Goal: Task Accomplishment & Management: Complete application form

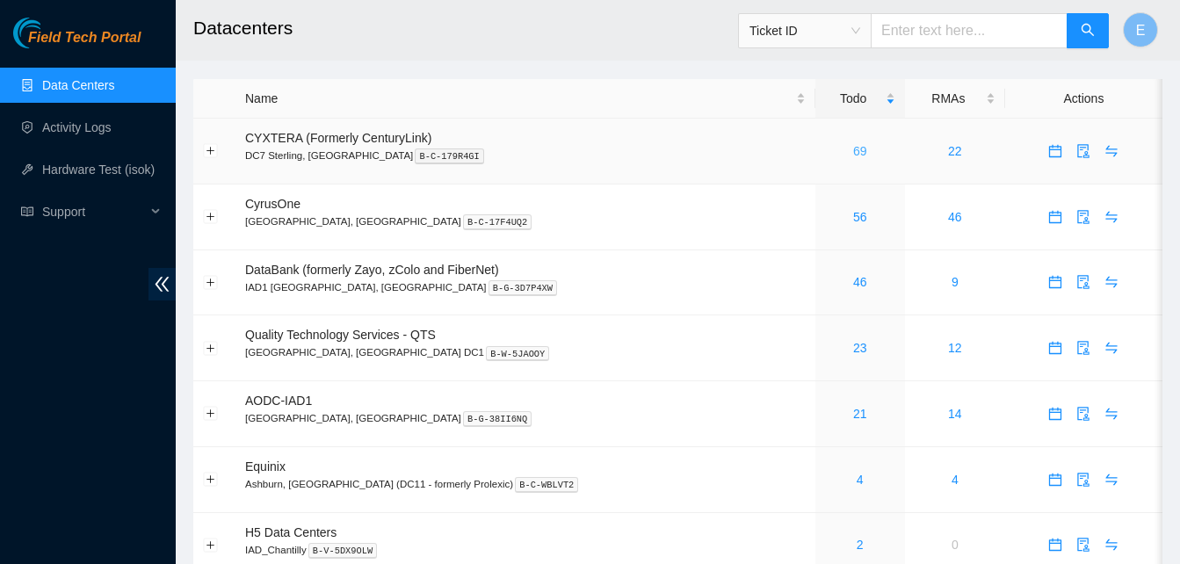
click at [853, 150] on link "69" at bounding box center [860, 151] width 14 height 14
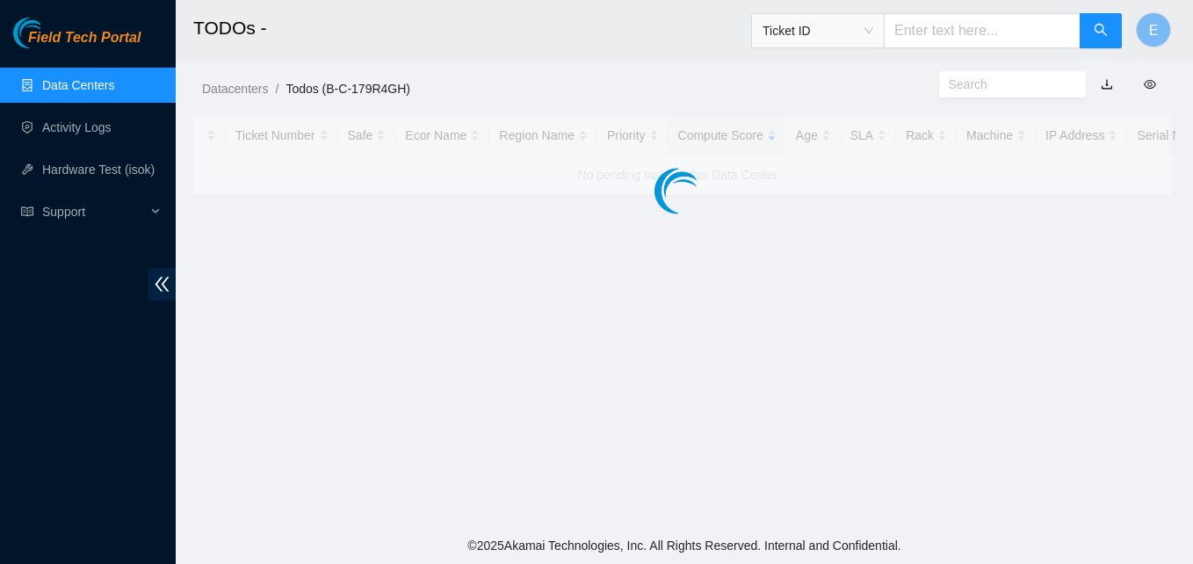
click at [801, 150] on div at bounding box center [684, 155] width 982 height 79
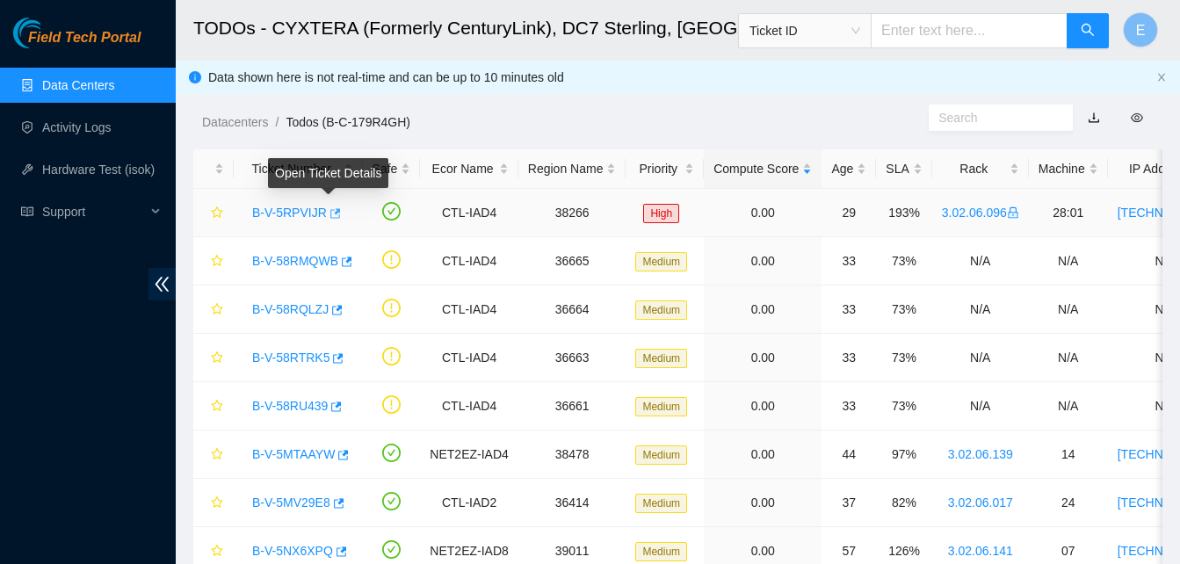
click at [330, 211] on icon "button" at bounding box center [334, 213] width 12 height 12
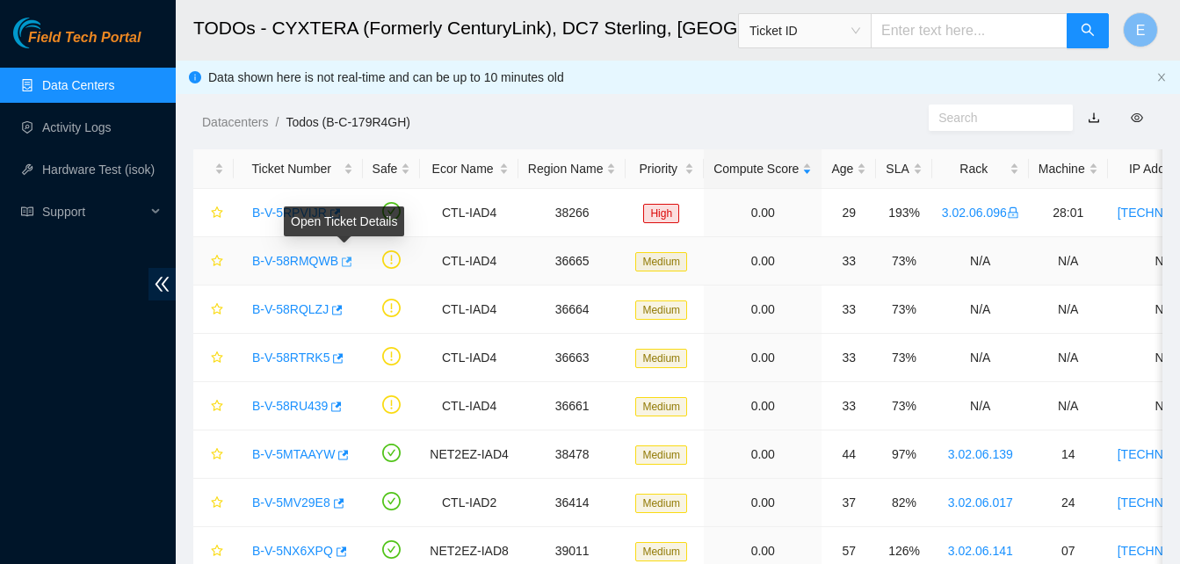
click at [344, 261] on icon "button" at bounding box center [347, 262] width 11 height 10
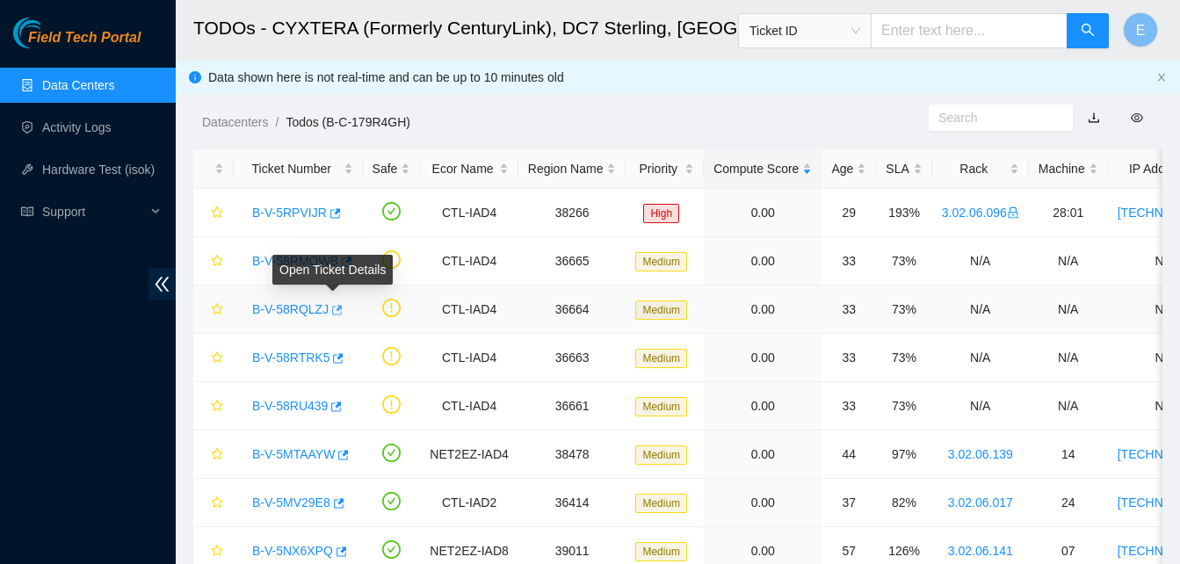
click at [333, 307] on icon "button" at bounding box center [336, 310] width 12 height 12
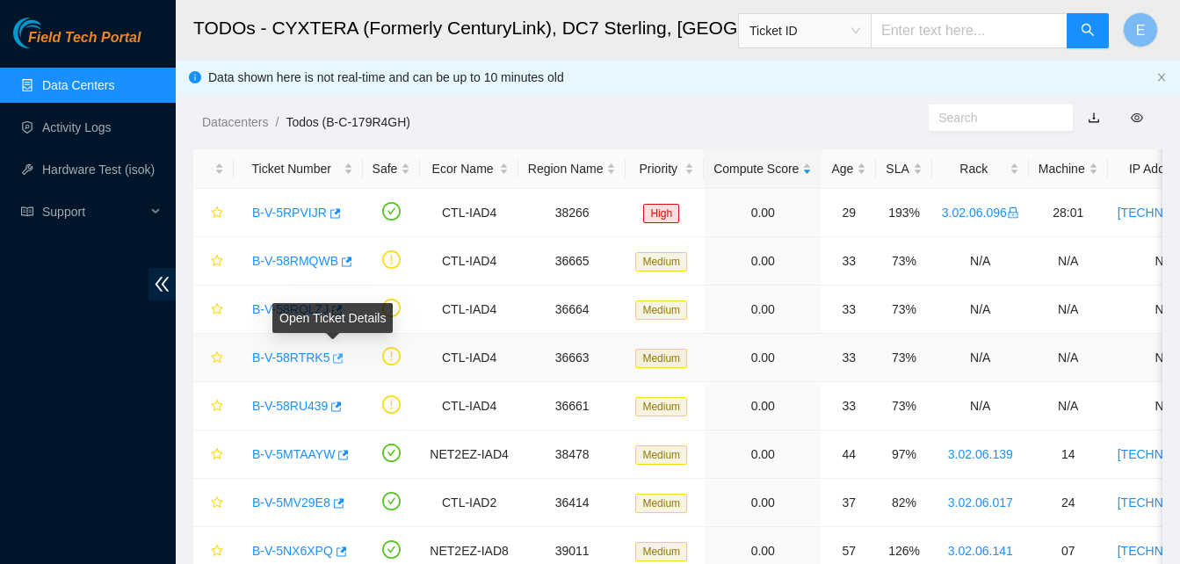
click at [334, 358] on icon "button" at bounding box center [339, 358] width 11 height 10
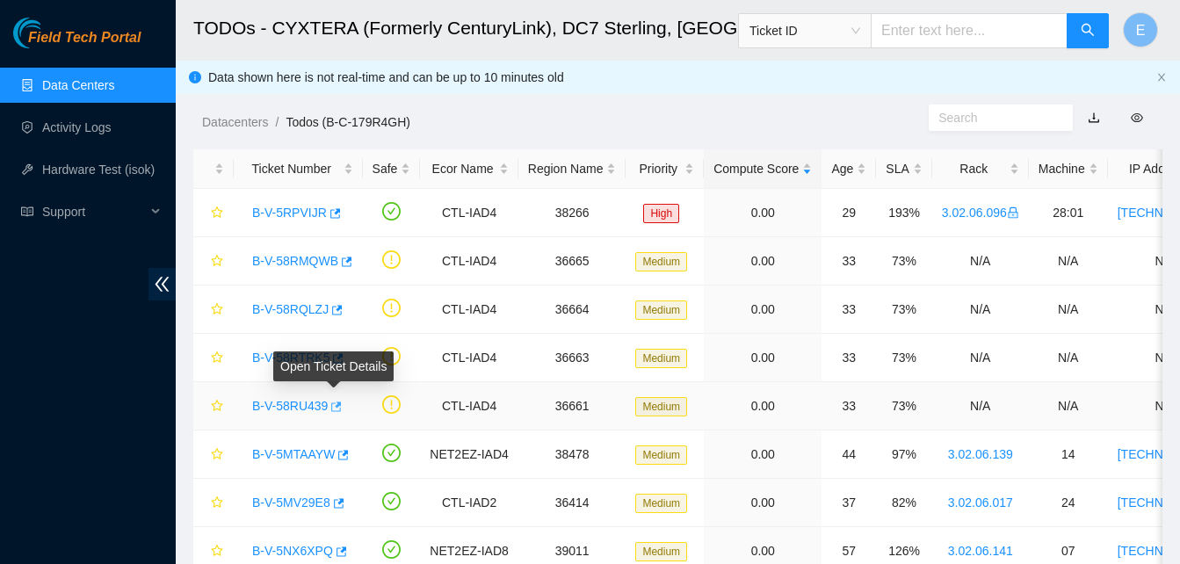
click at [332, 402] on icon "button" at bounding box center [335, 407] width 12 height 12
click at [332, 410] on icon "button" at bounding box center [335, 407] width 12 height 12
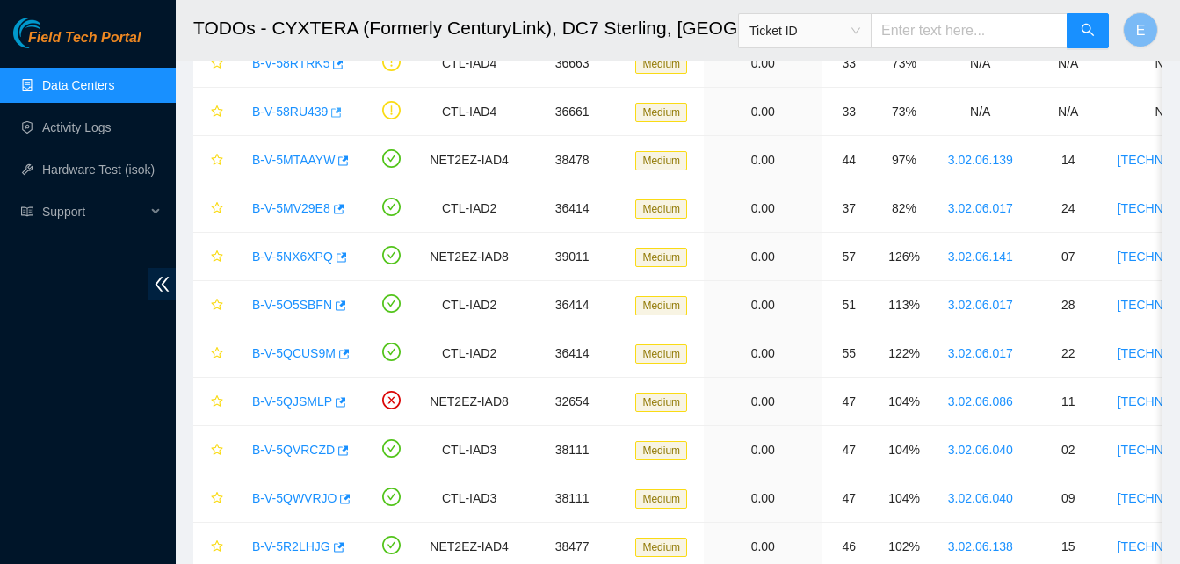
scroll to position [295, 0]
click at [334, 402] on icon "button" at bounding box center [339, 401] width 12 height 12
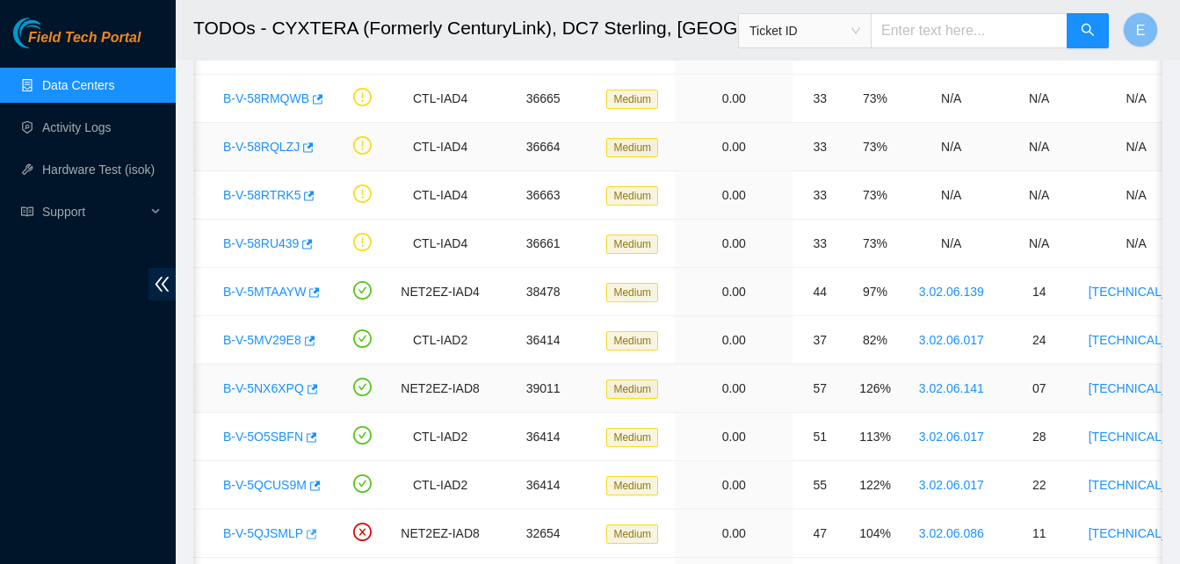
scroll to position [0, 0]
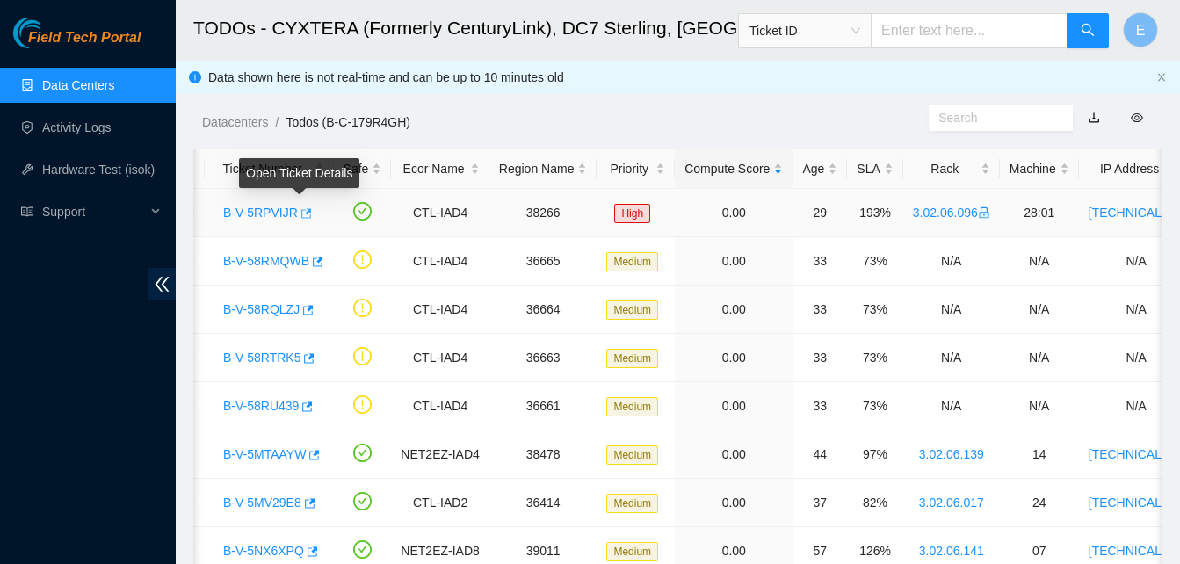
click at [301, 211] on icon "button" at bounding box center [306, 213] width 11 height 10
click at [86, 92] on link "Data Centers" at bounding box center [78, 85] width 72 height 14
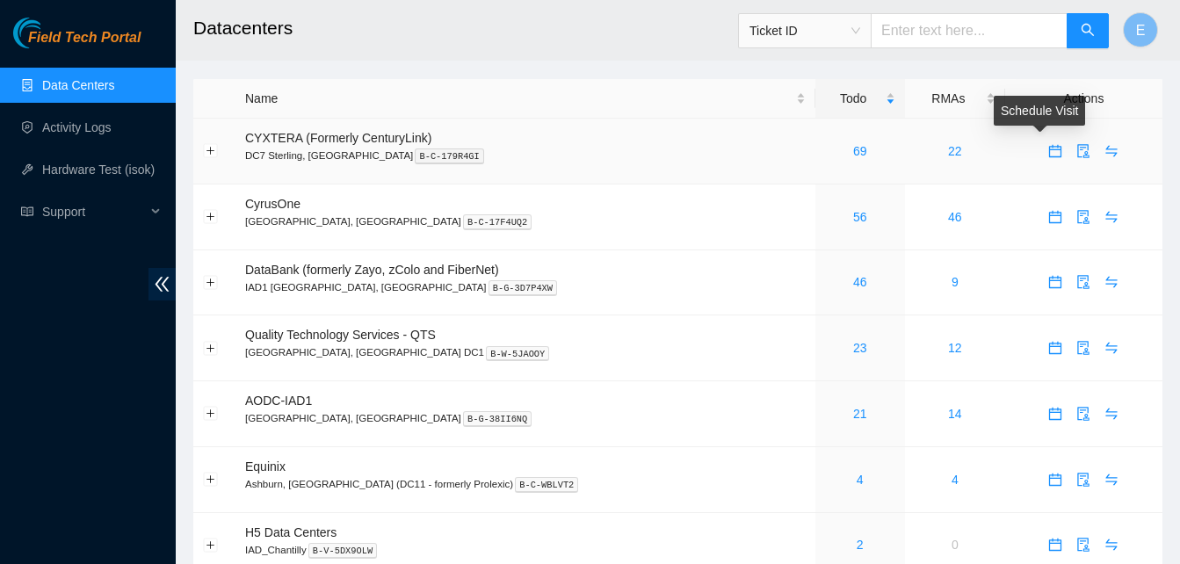
click at [1049, 156] on icon "calendar" at bounding box center [1055, 151] width 12 height 12
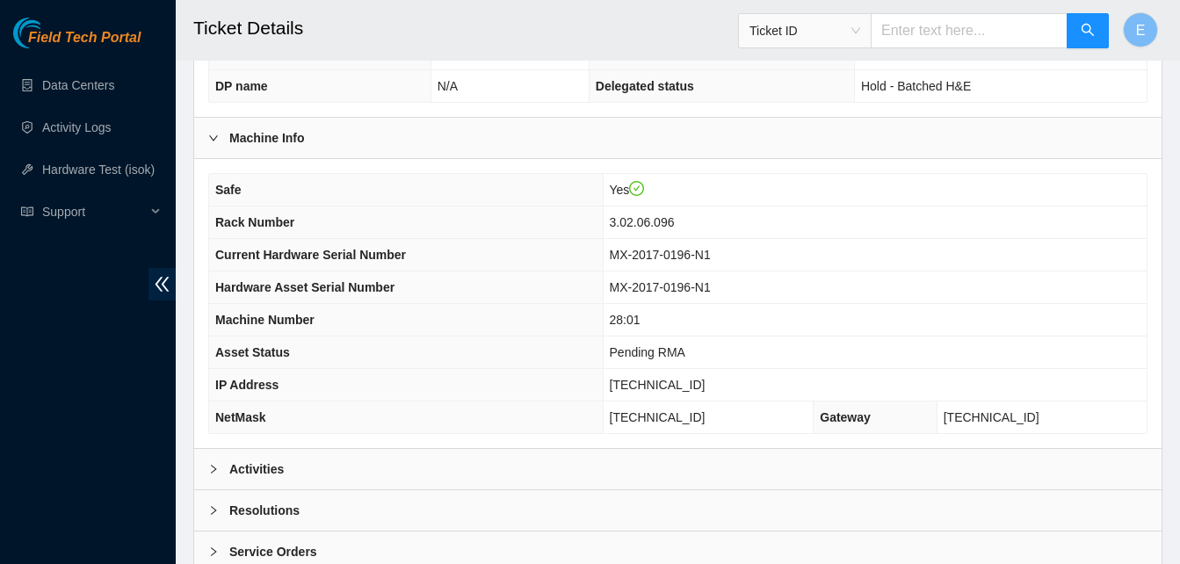
scroll to position [609, 0]
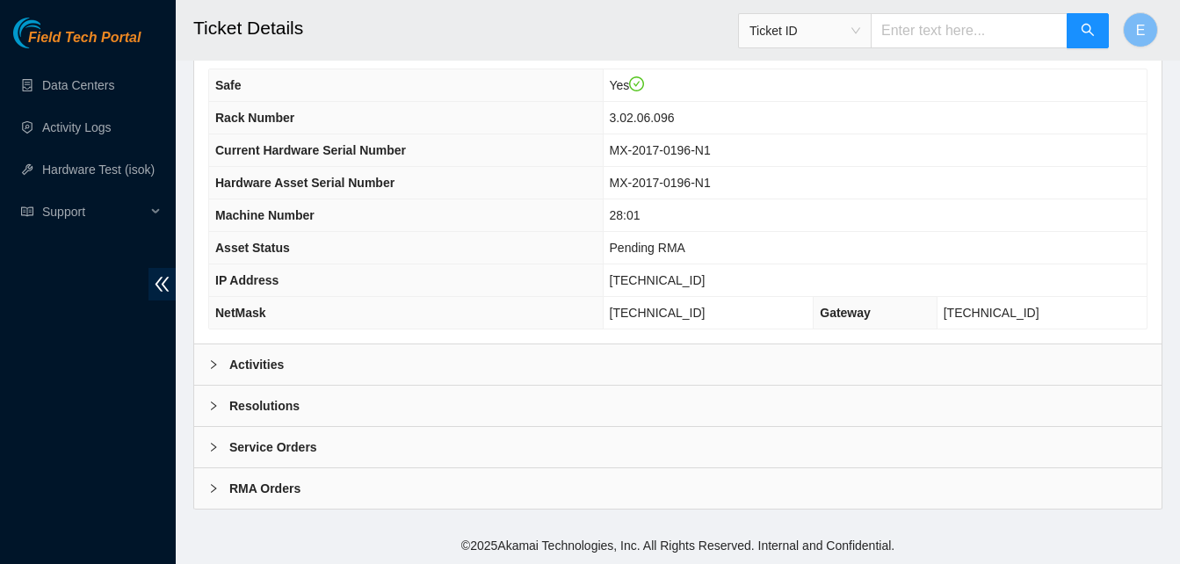
click at [248, 366] on b "Activities" at bounding box center [256, 364] width 54 height 19
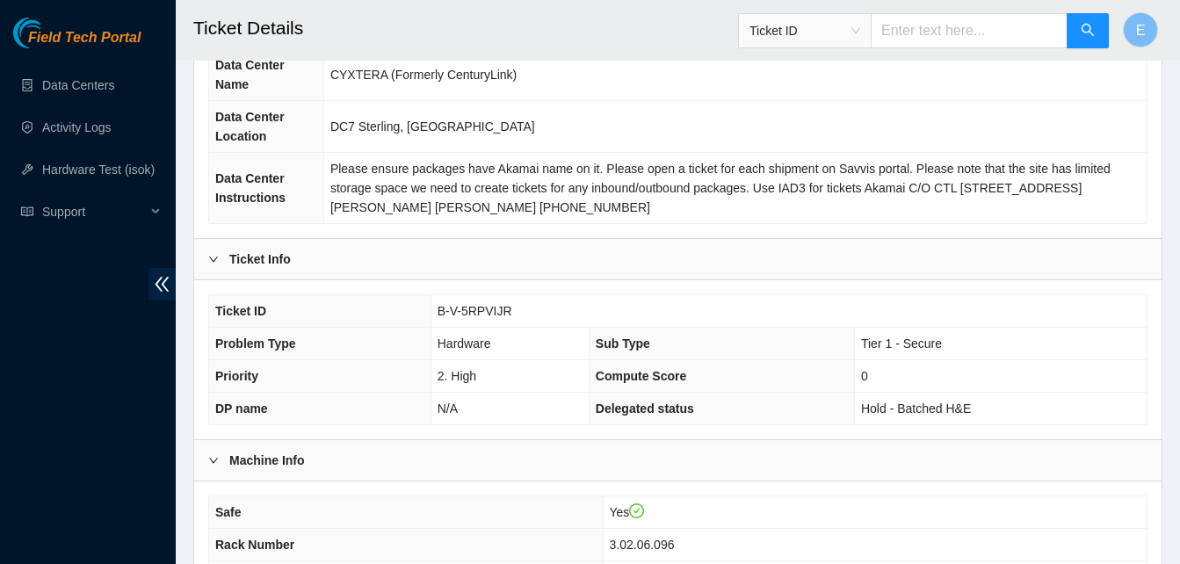
scroll to position [0, 0]
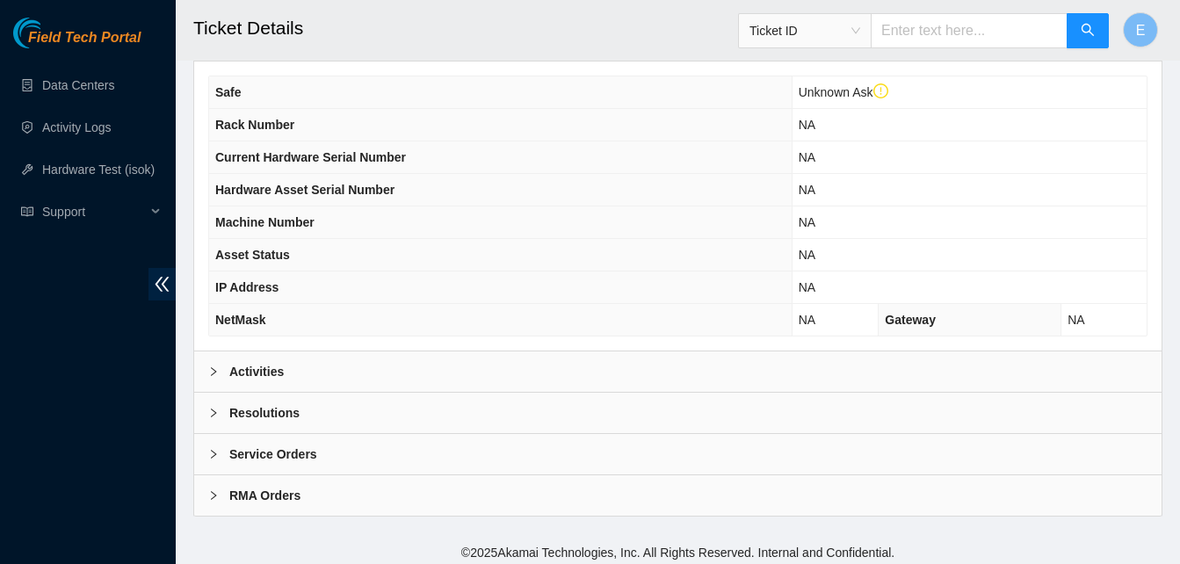
scroll to position [642, 0]
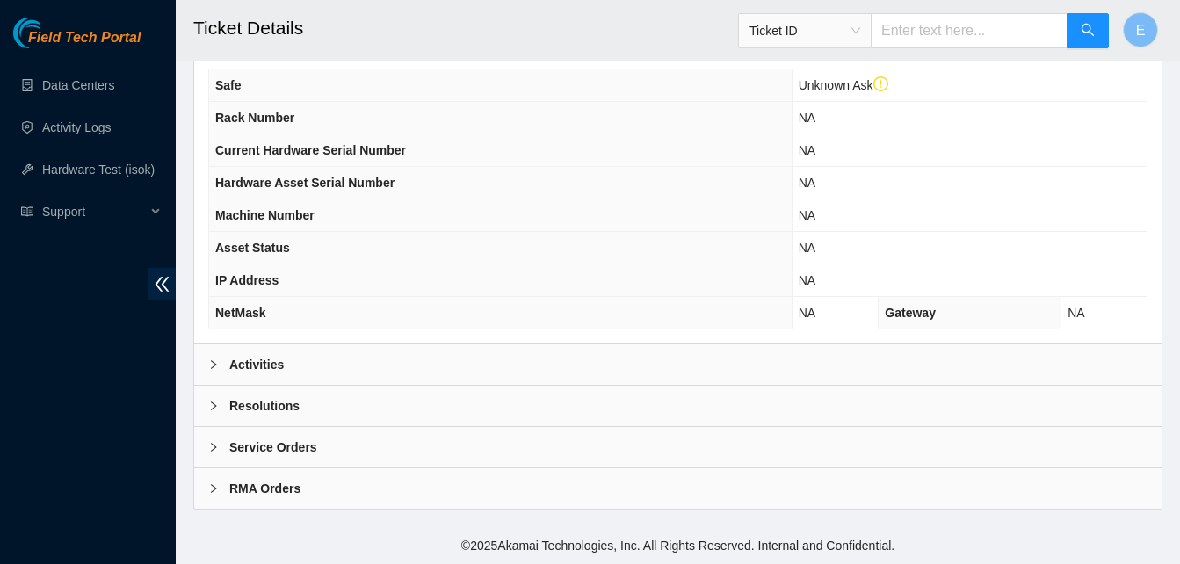
click at [270, 361] on b "Activities" at bounding box center [256, 364] width 54 height 19
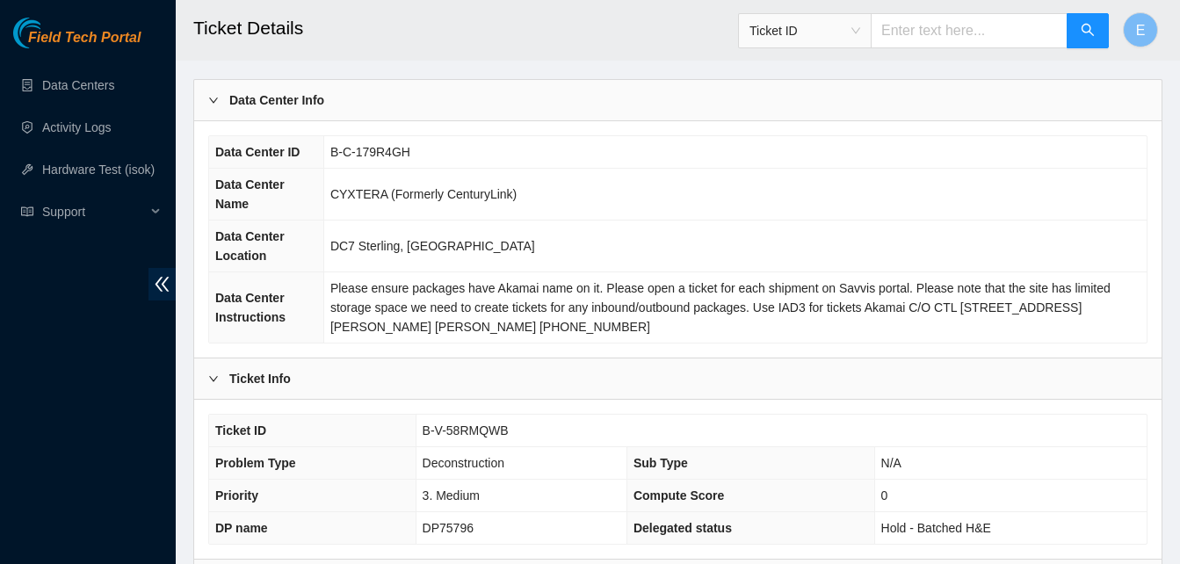
scroll to position [0, 0]
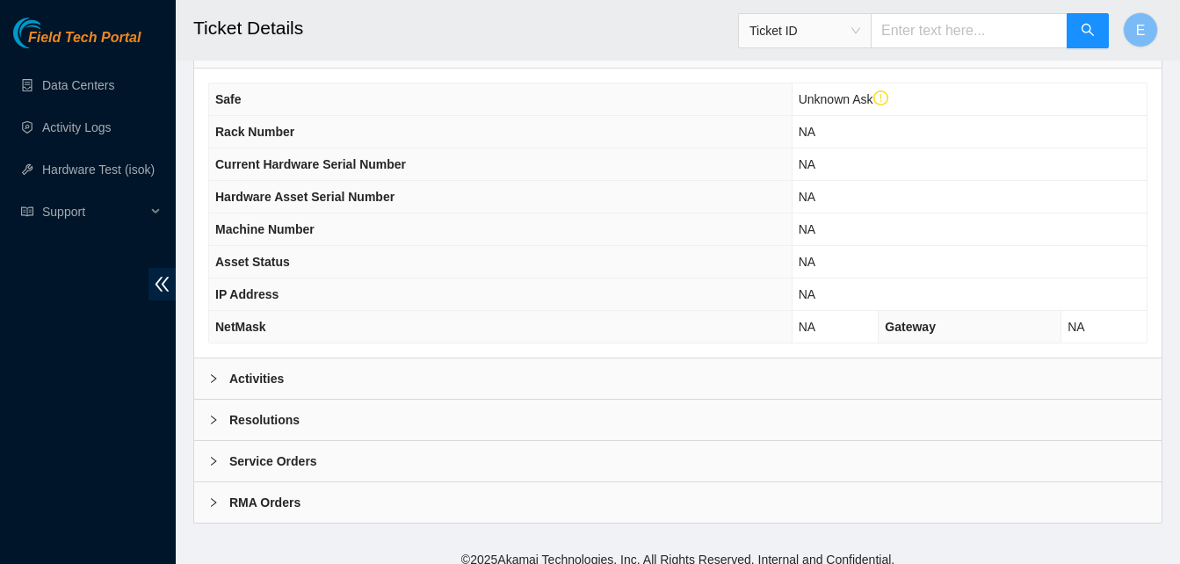
scroll to position [642, 0]
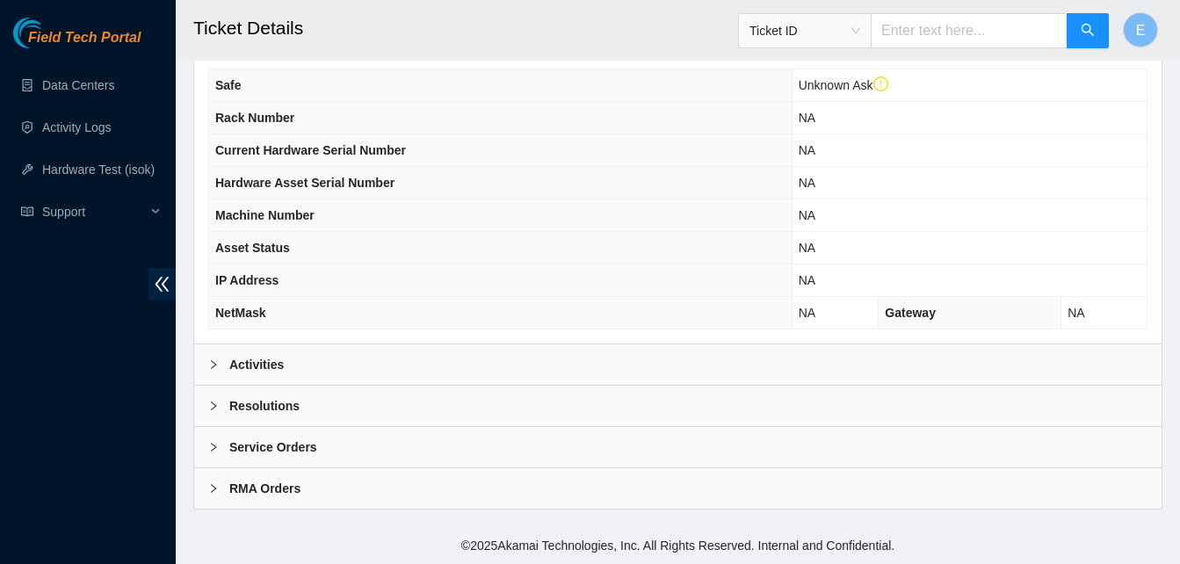
click at [263, 368] on b "Activities" at bounding box center [256, 364] width 54 height 19
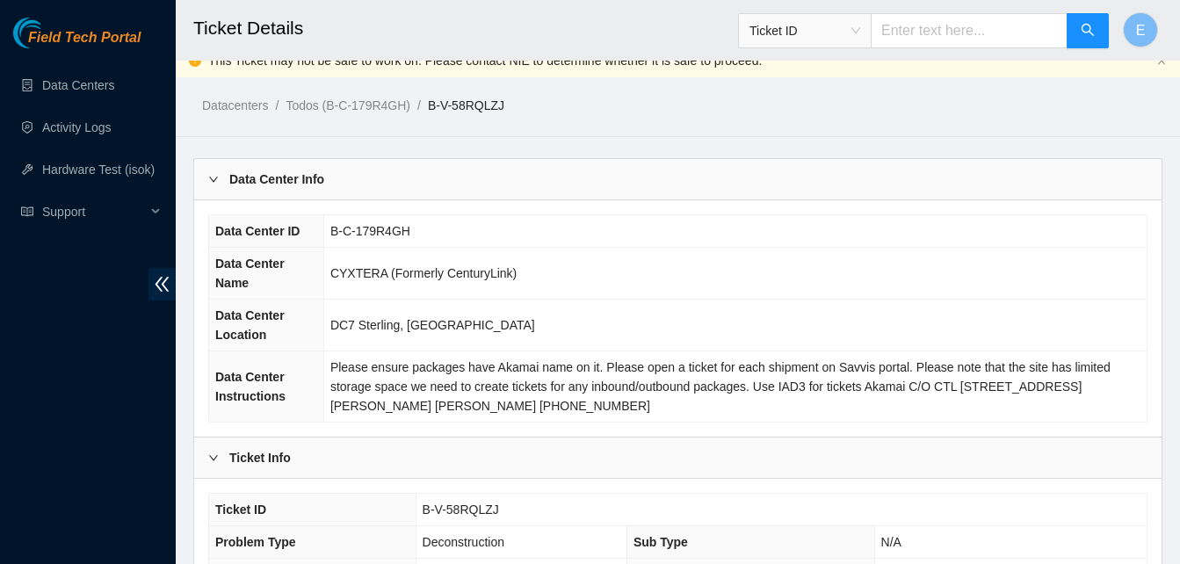
scroll to position [0, 0]
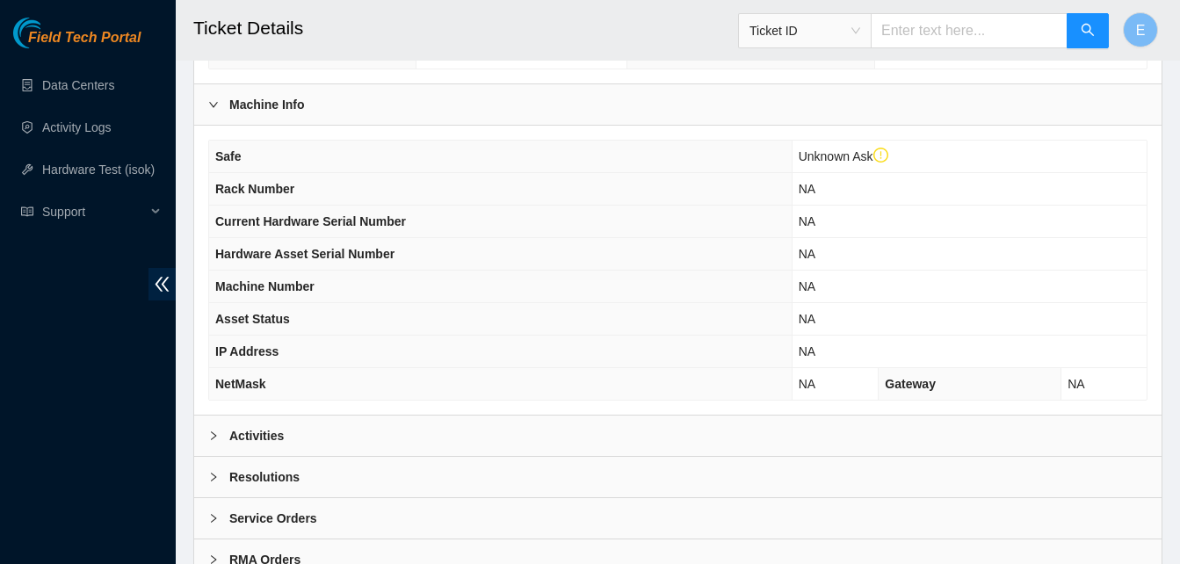
scroll to position [572, 0]
click at [262, 437] on b "Activities" at bounding box center [256, 434] width 54 height 19
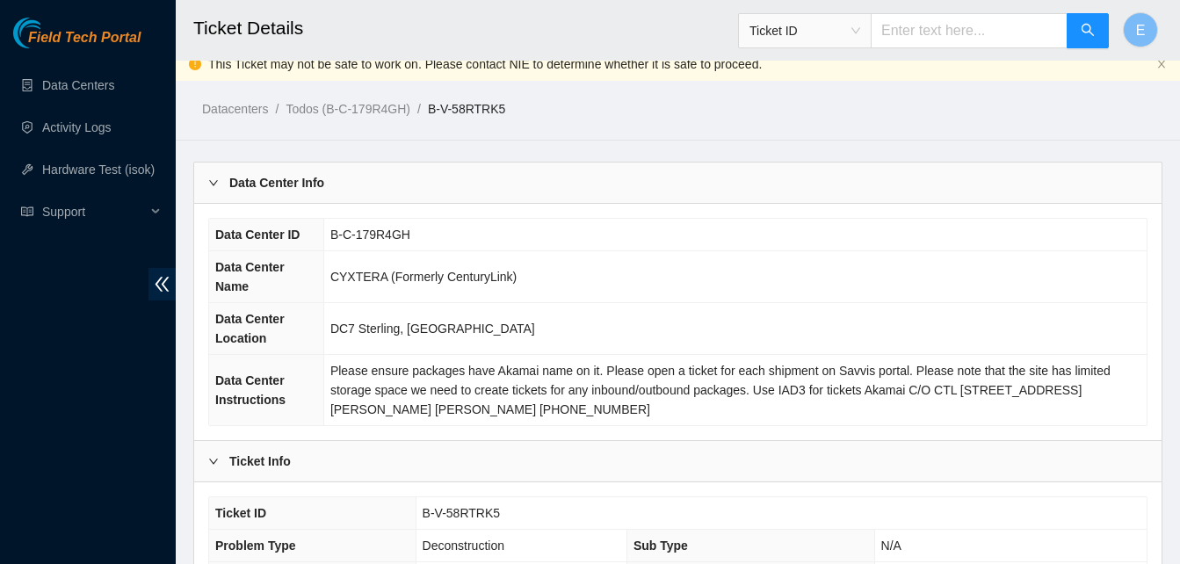
scroll to position [0, 0]
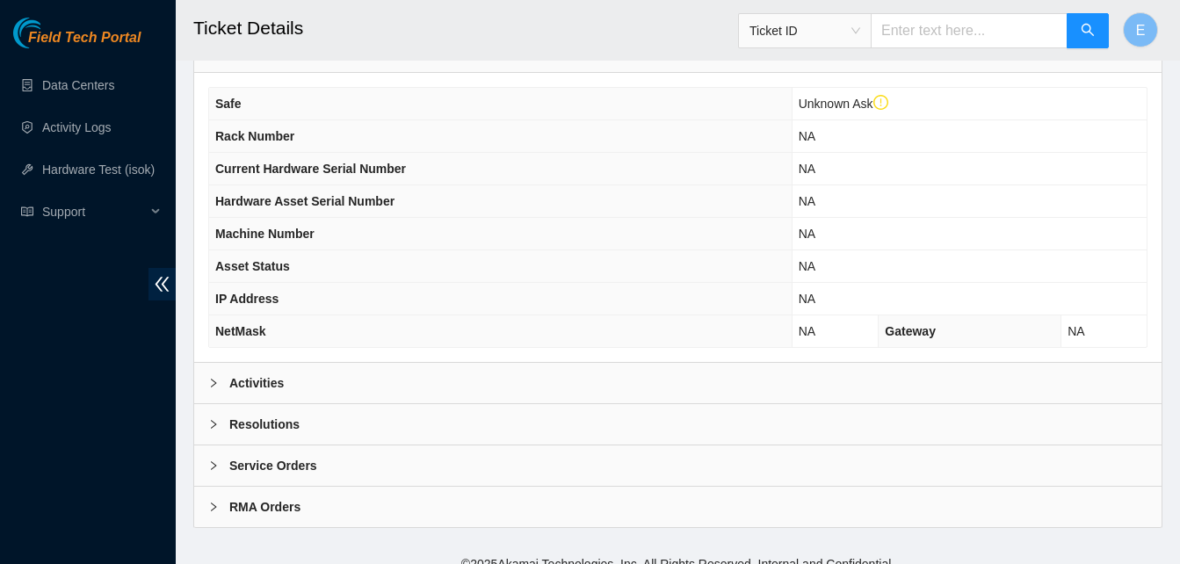
scroll to position [642, 0]
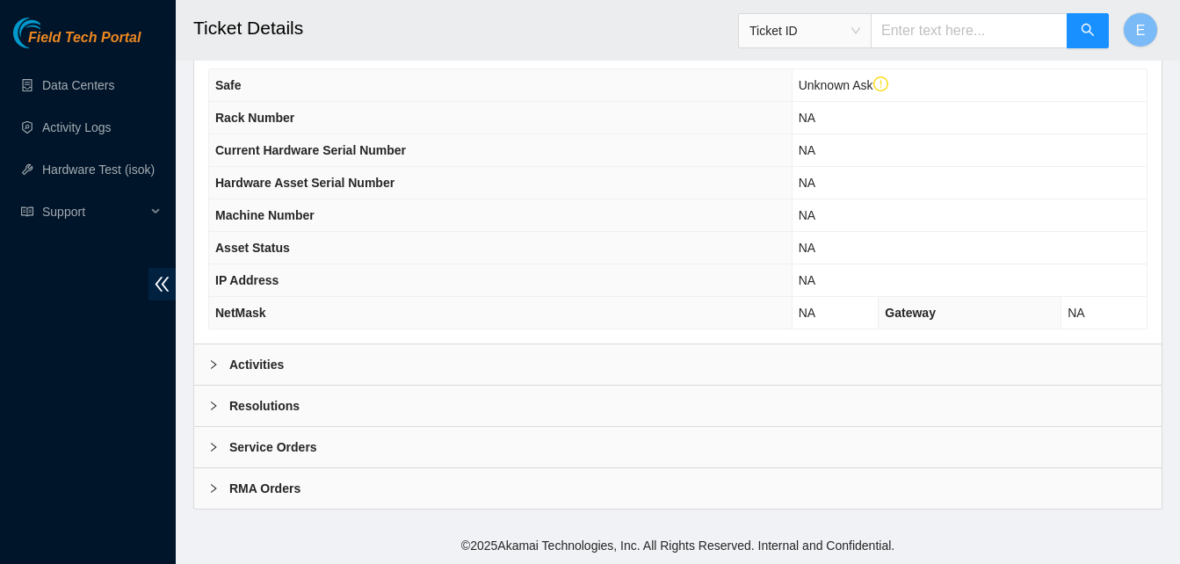
click at [246, 370] on b "Activities" at bounding box center [256, 364] width 54 height 19
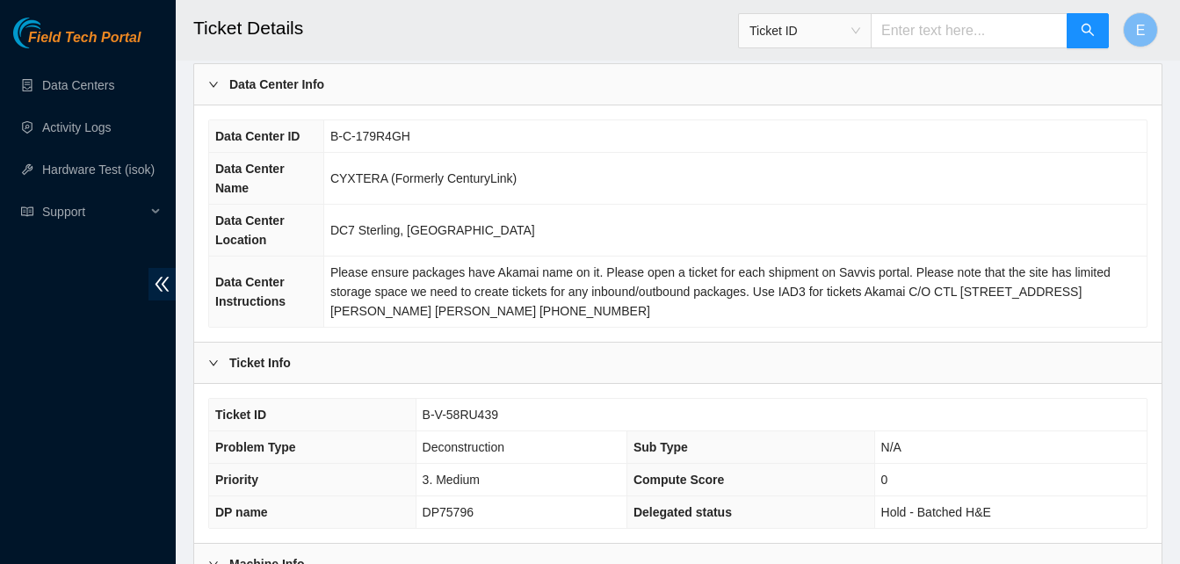
scroll to position [0, 0]
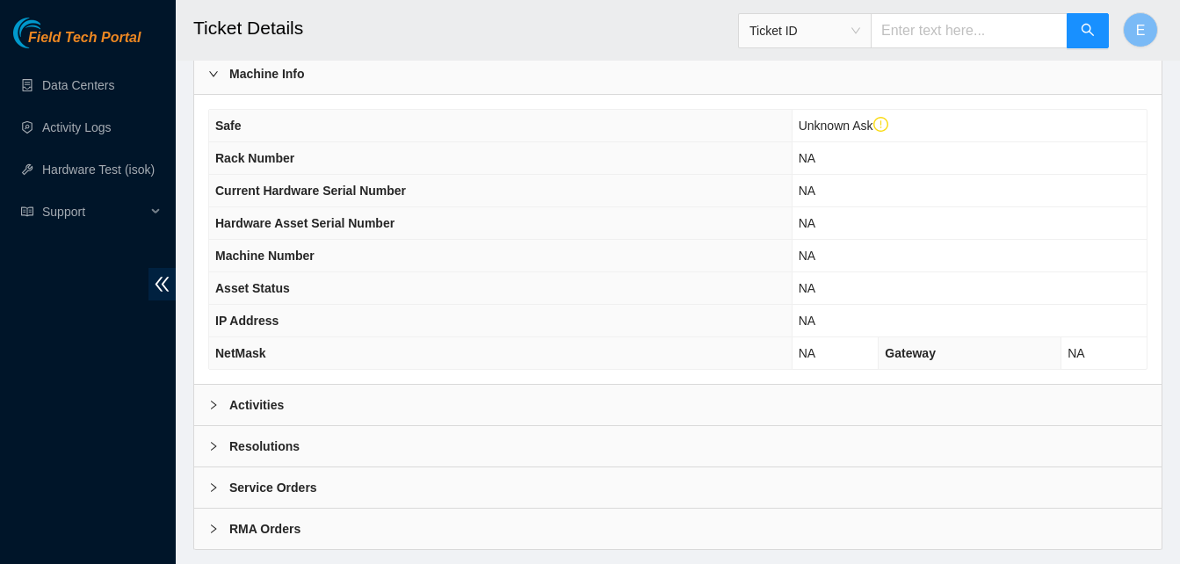
scroll to position [642, 0]
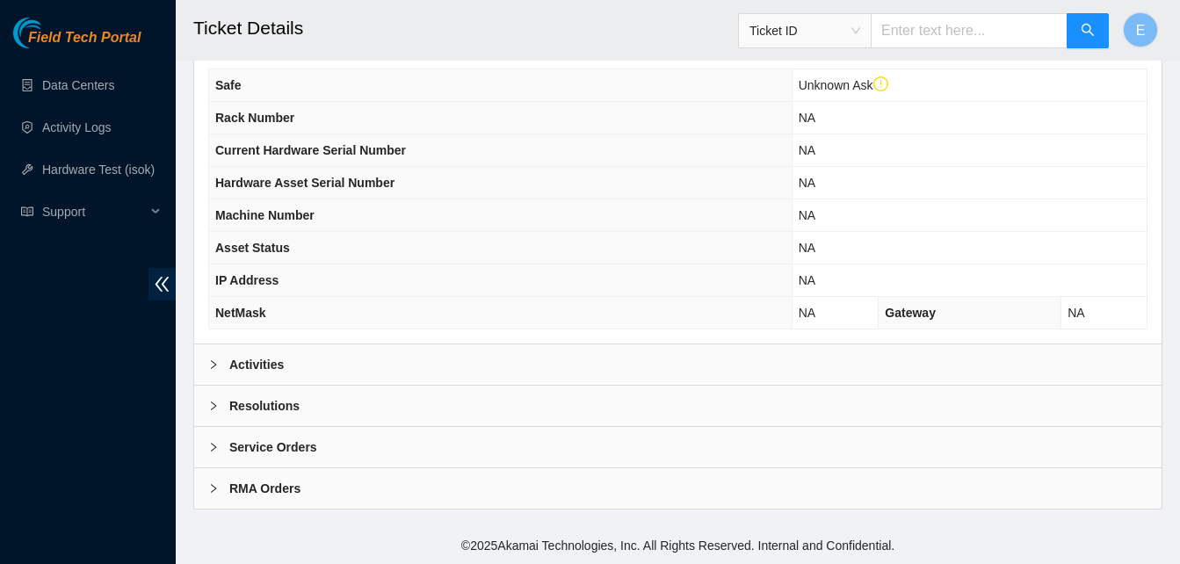
click at [243, 362] on b "Activities" at bounding box center [256, 364] width 54 height 19
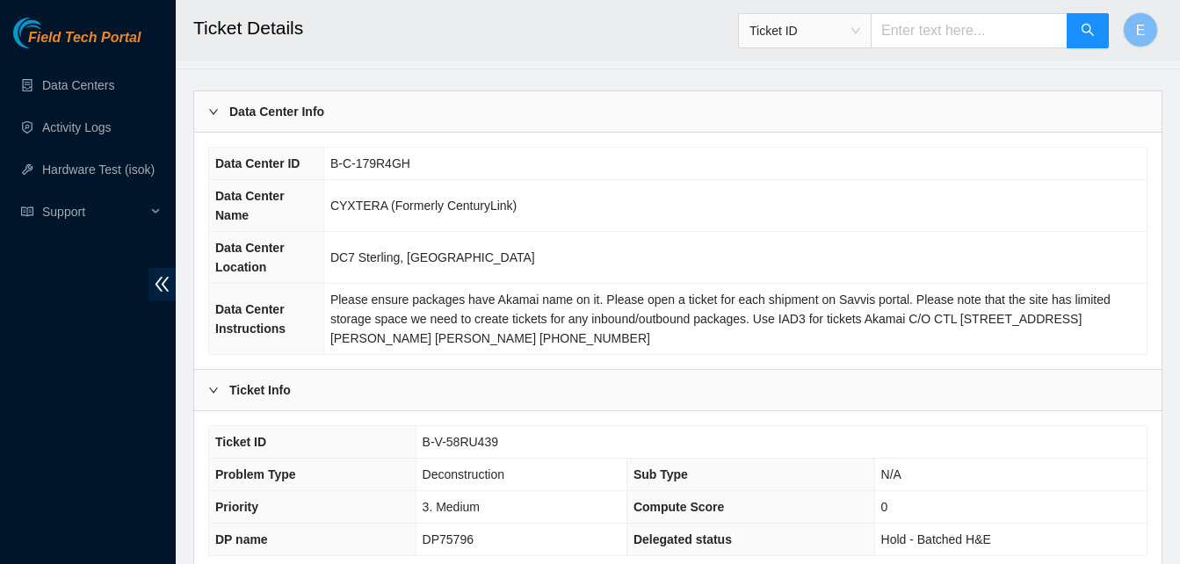
scroll to position [0, 0]
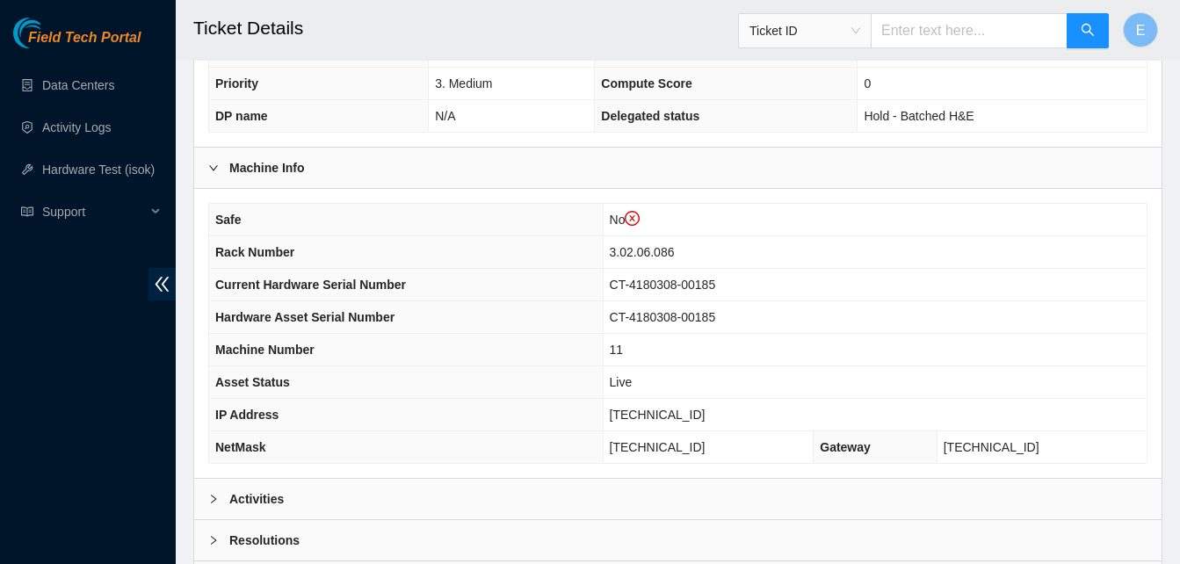
scroll to position [642, 0]
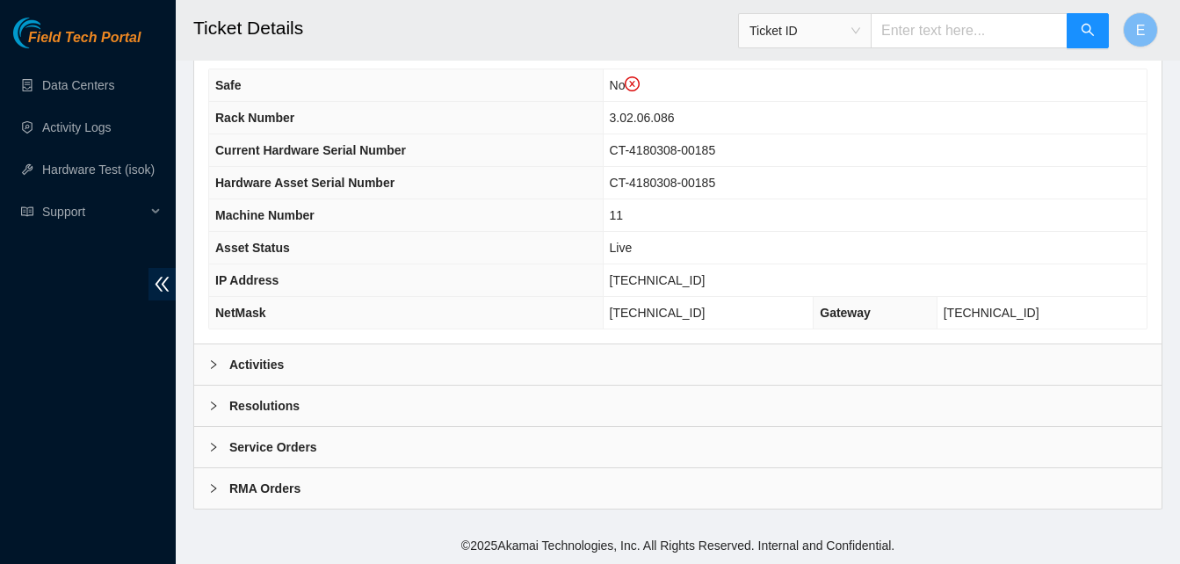
click at [259, 358] on b "Activities" at bounding box center [256, 364] width 54 height 19
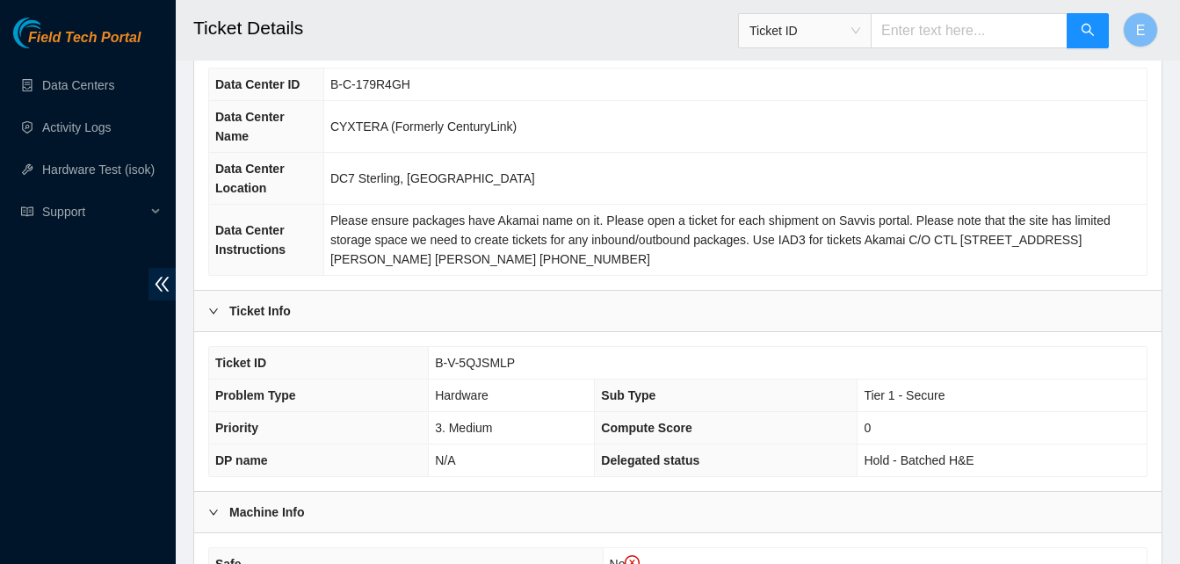
scroll to position [0, 0]
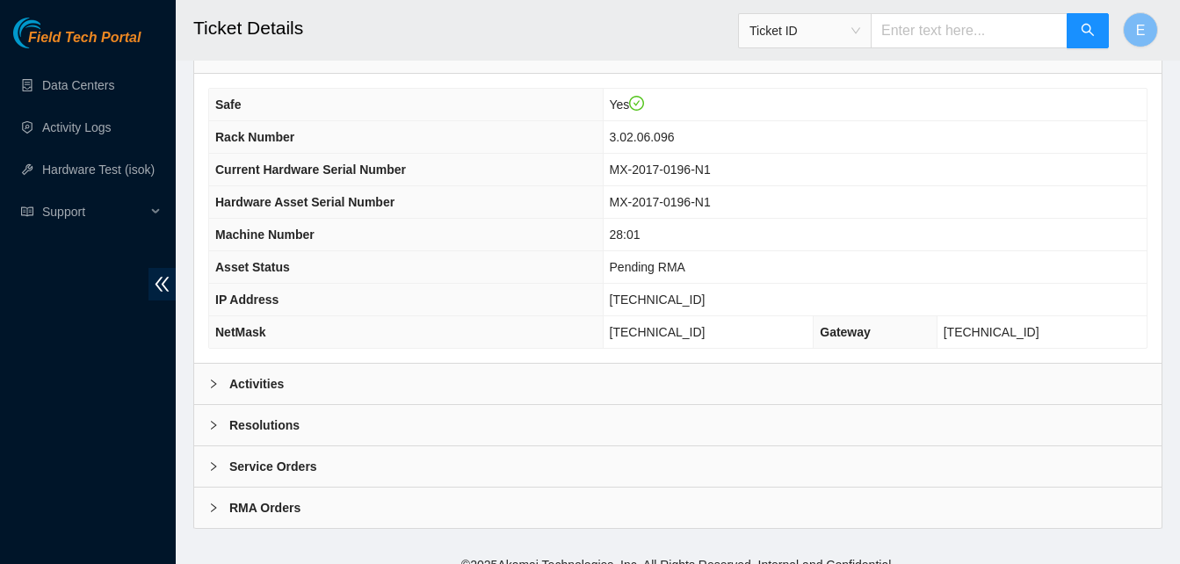
scroll to position [609, 0]
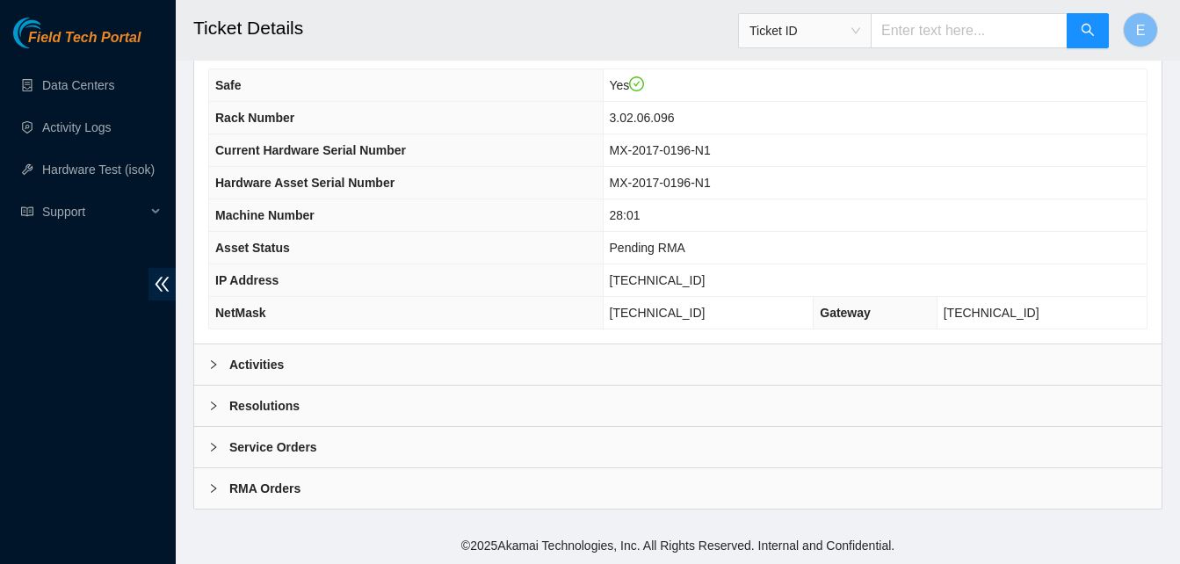
click at [263, 367] on b "Activities" at bounding box center [256, 364] width 54 height 19
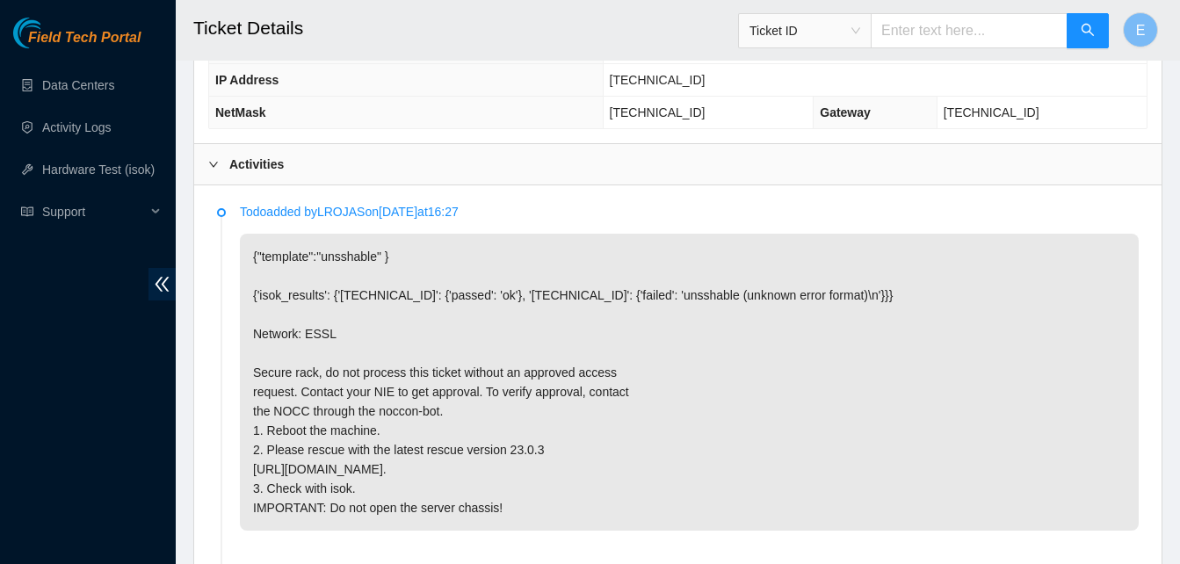
scroll to position [810, 0]
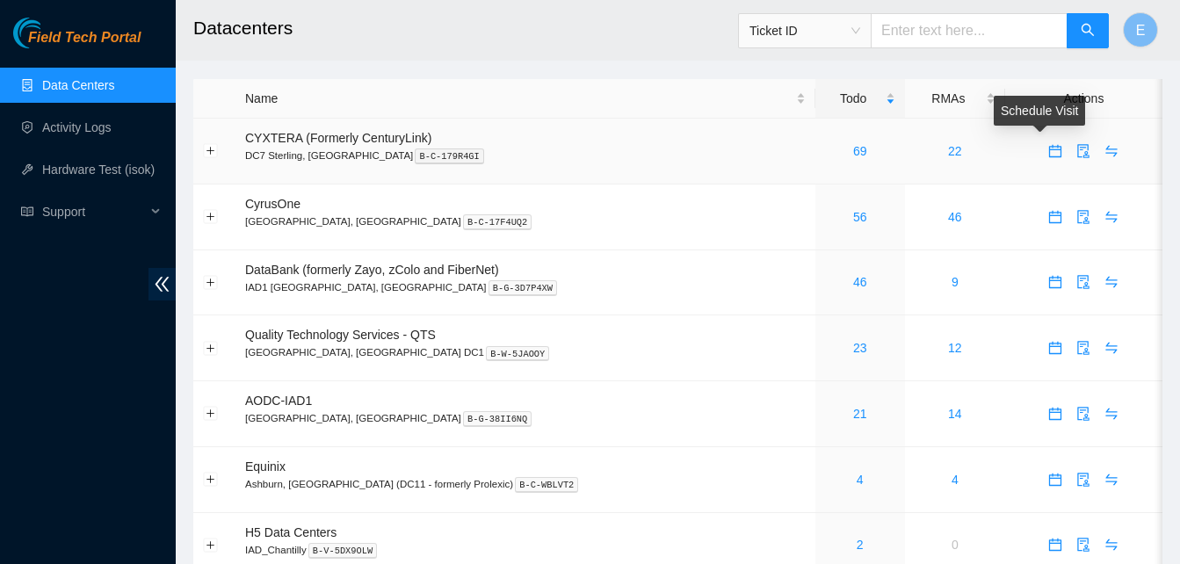
click at [1048, 155] on icon "calendar" at bounding box center [1055, 151] width 14 height 14
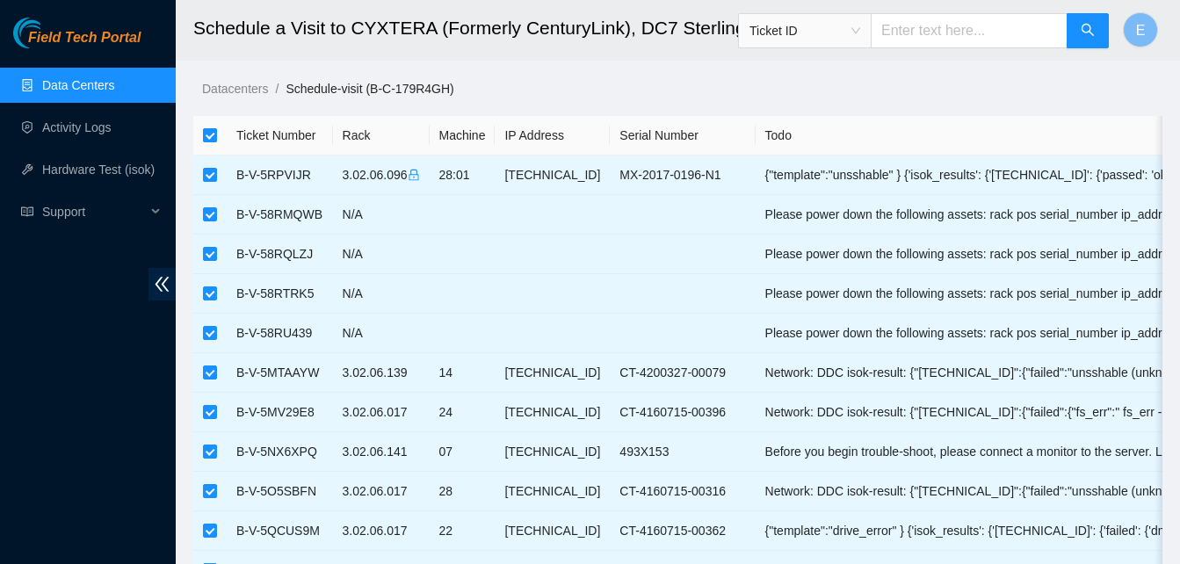
click at [212, 141] on input "checkbox" at bounding box center [210, 135] width 14 height 14
checkbox input "false"
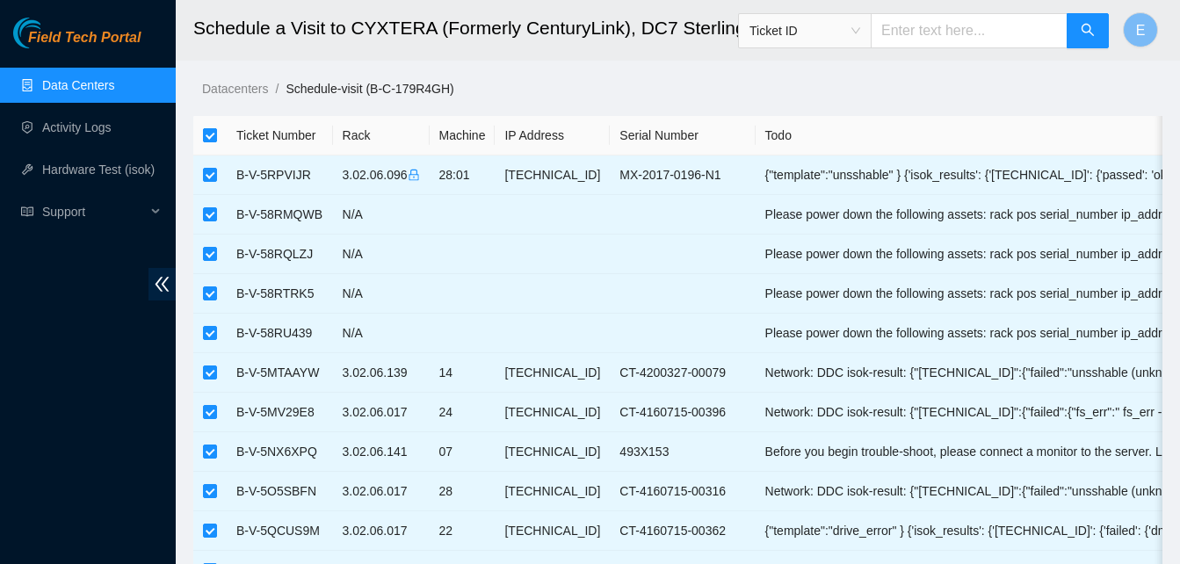
checkbox input "false"
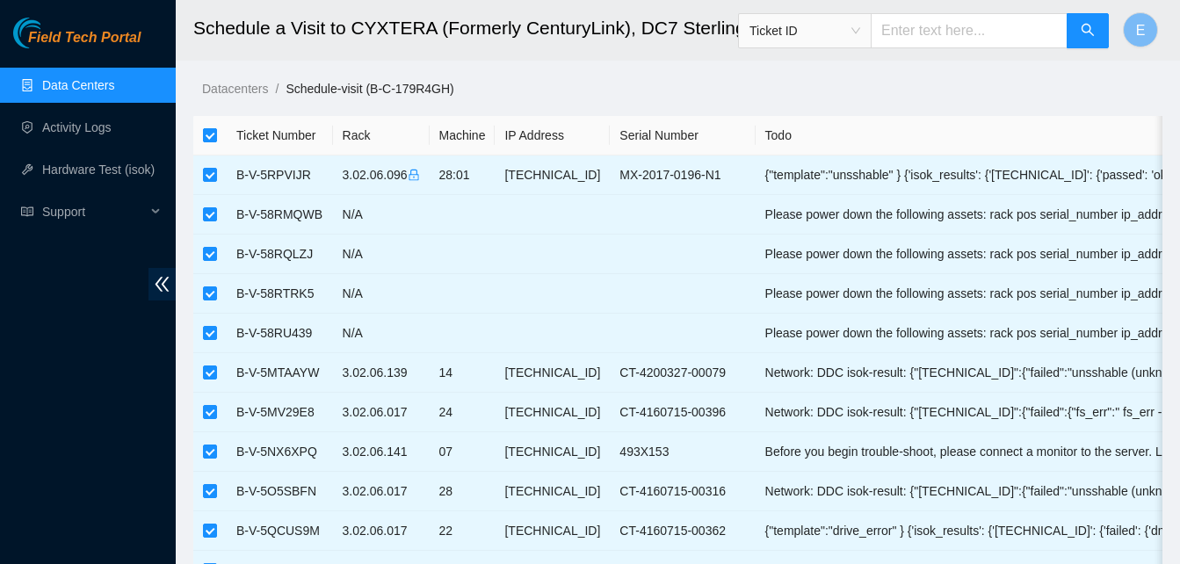
checkbox input "false"
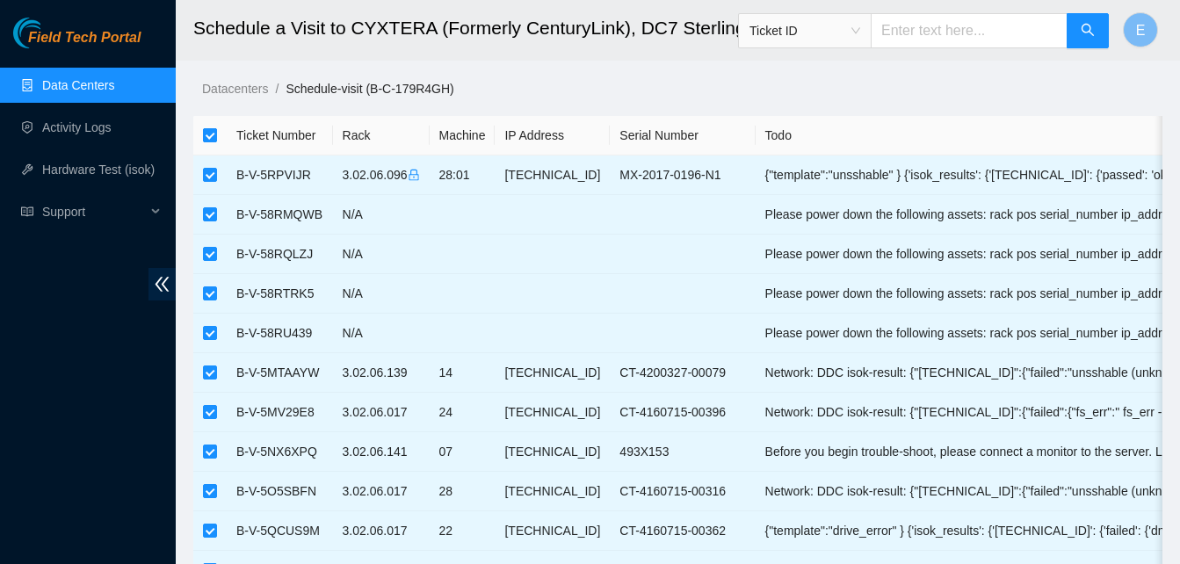
checkbox input "false"
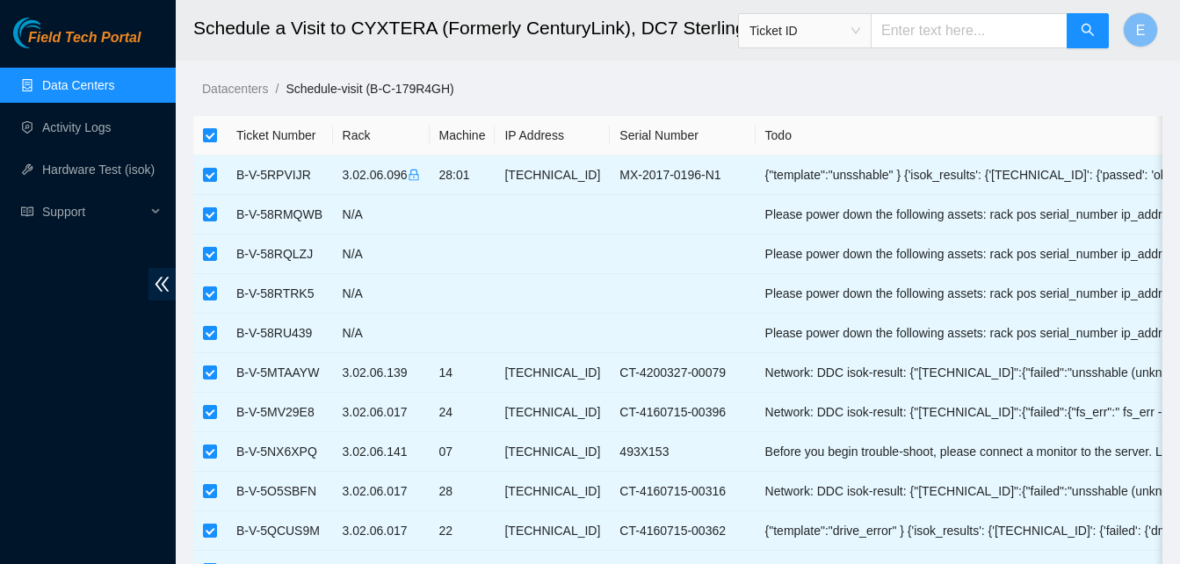
checkbox input "false"
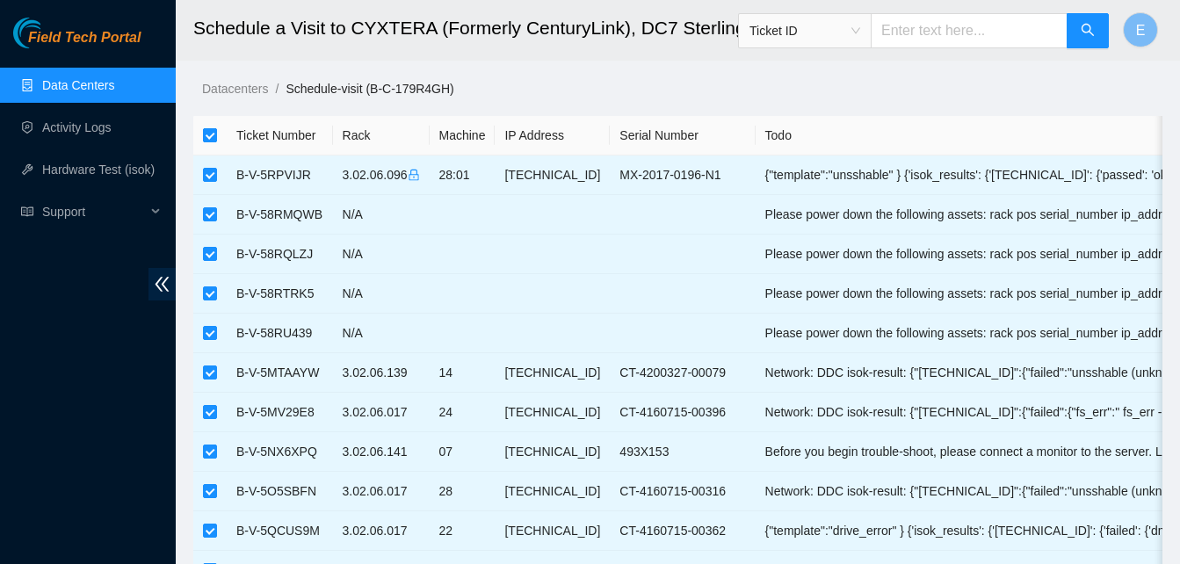
checkbox input "false"
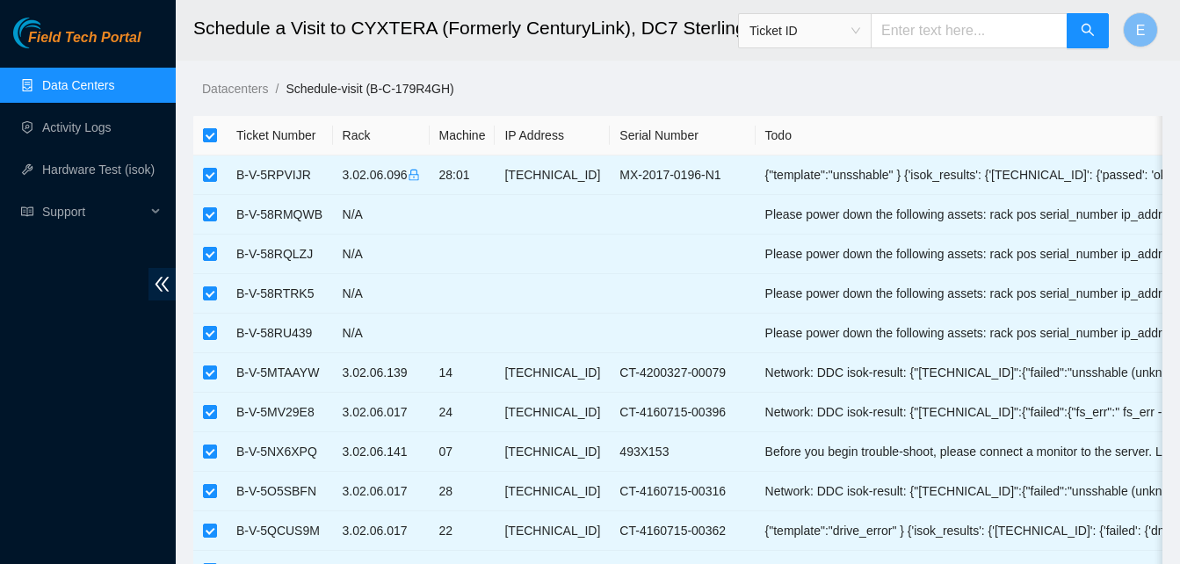
checkbox input "false"
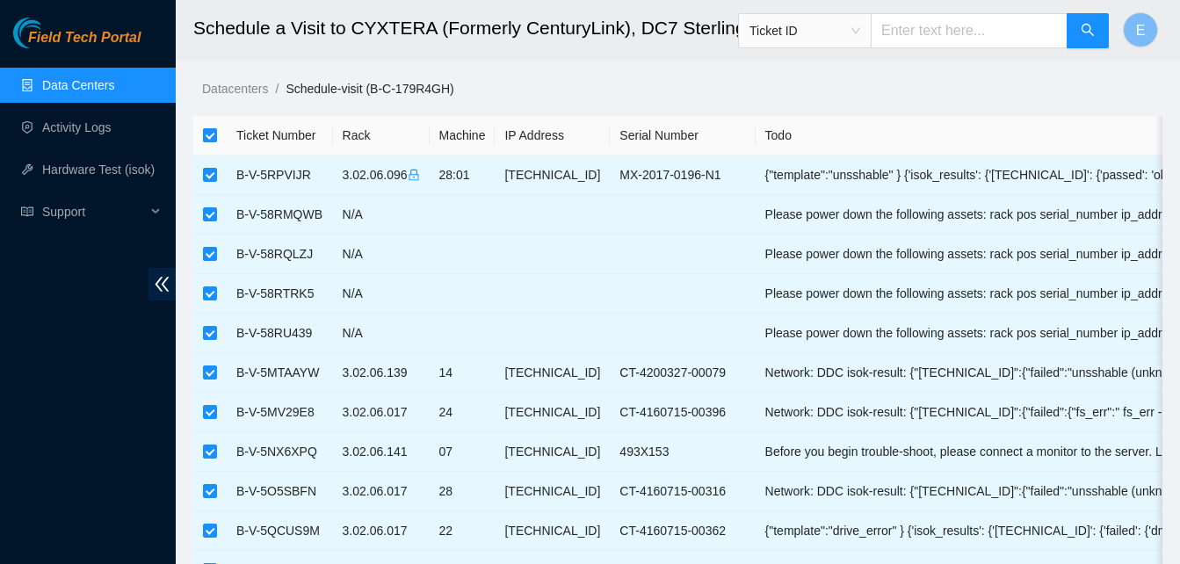
checkbox input "false"
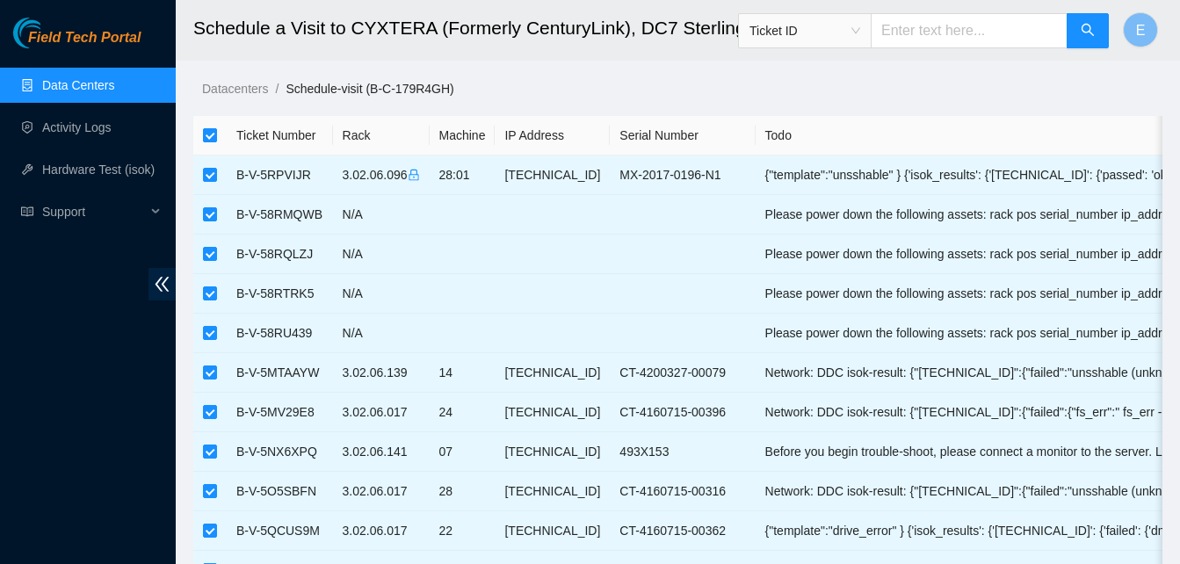
checkbox input "false"
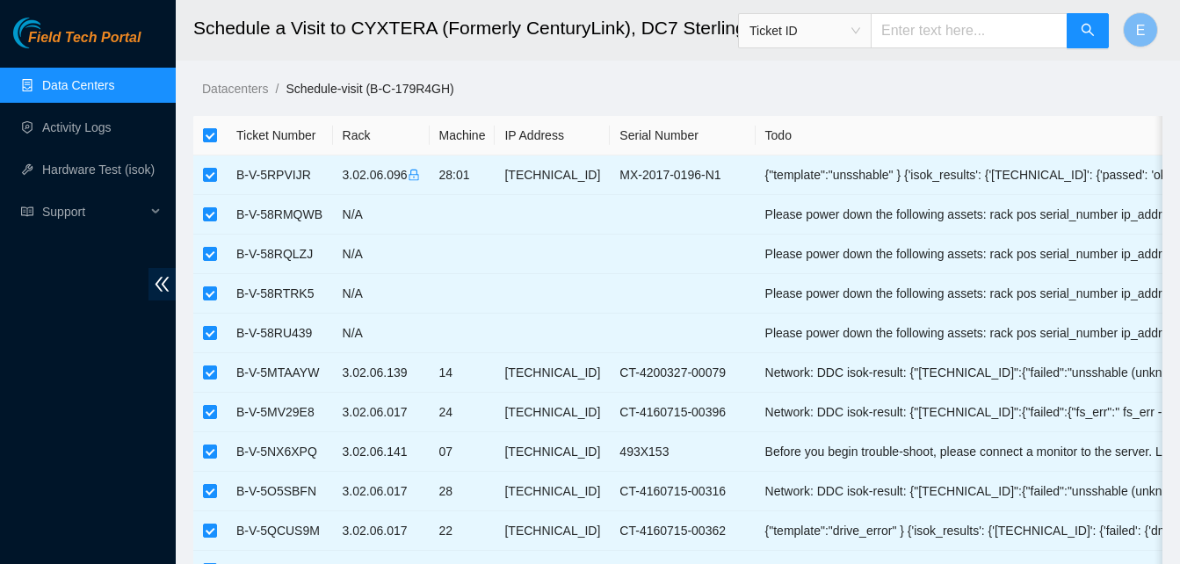
checkbox input "false"
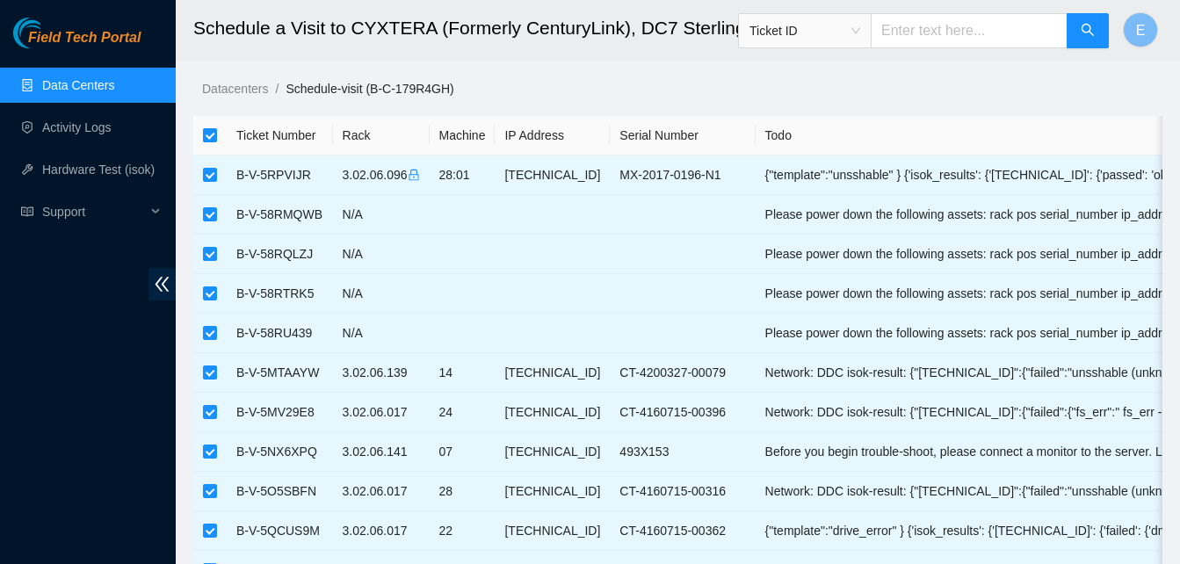
checkbox input "false"
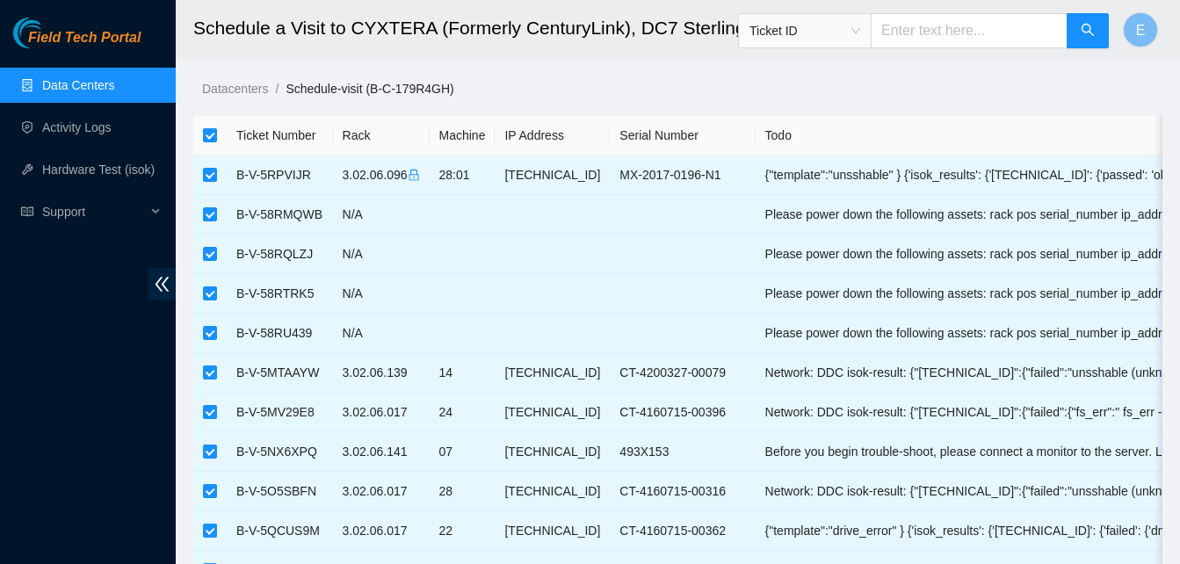
checkbox input "false"
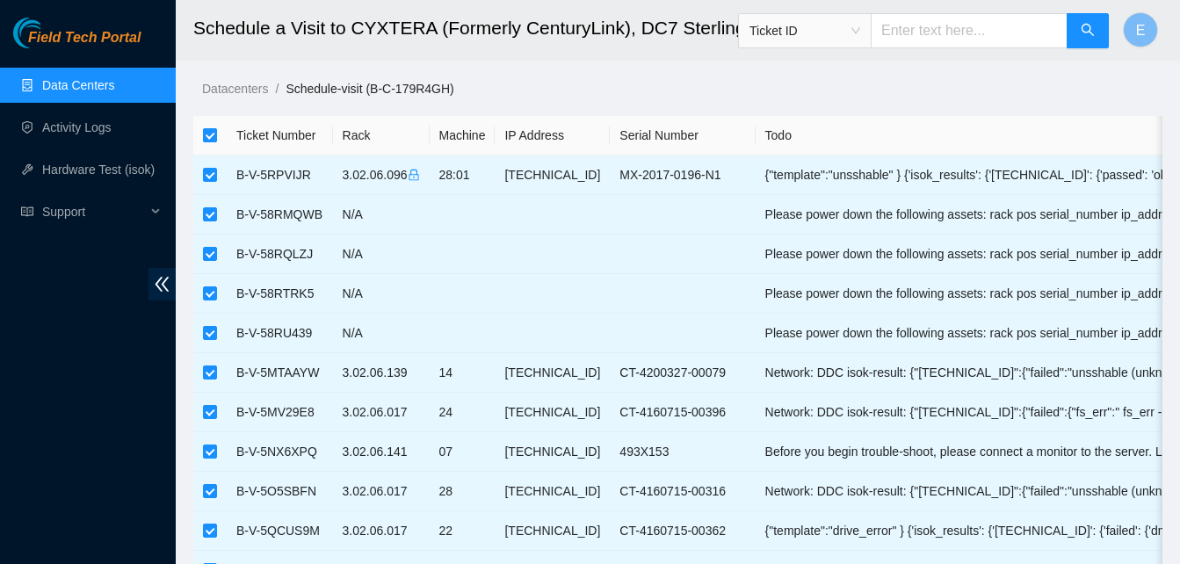
checkbox input "false"
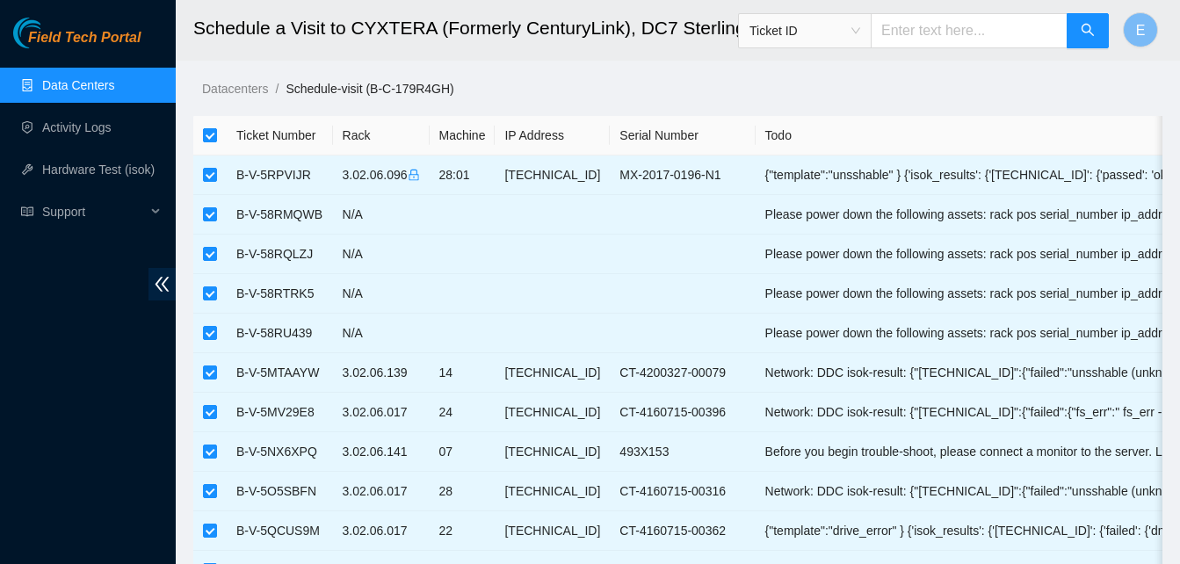
checkbox input "false"
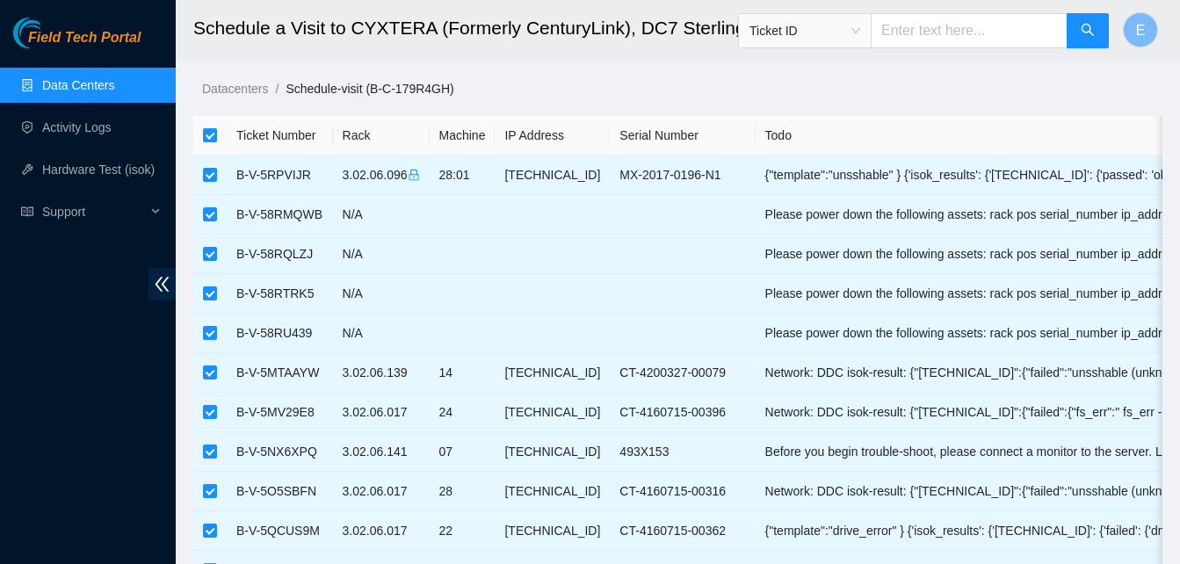
checkbox input "false"
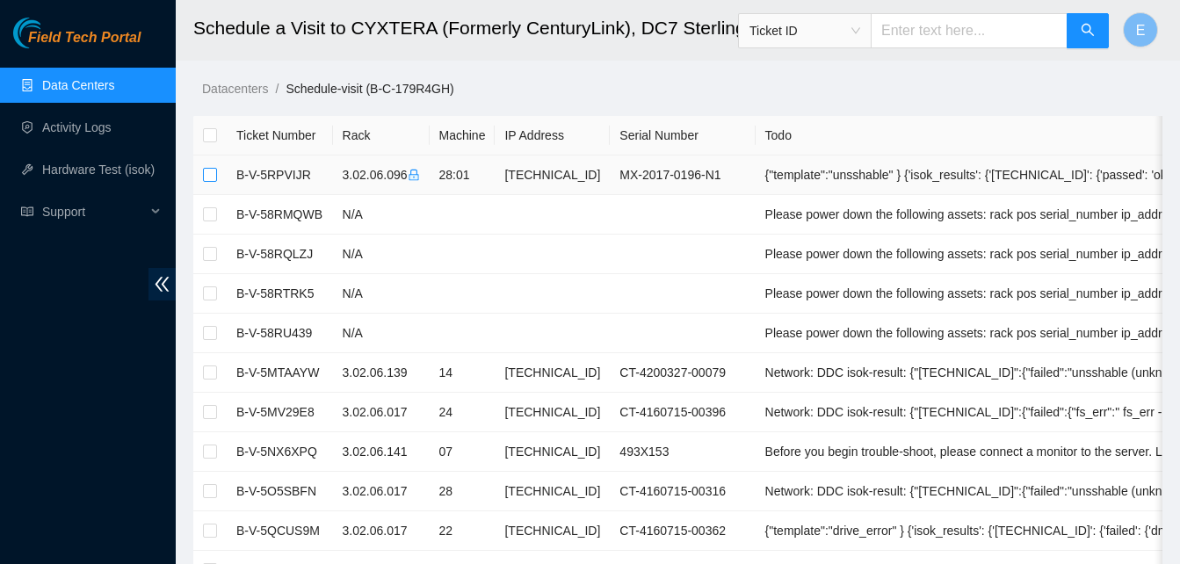
click at [212, 180] on input "checkbox" at bounding box center [210, 175] width 14 height 14
checkbox input "true"
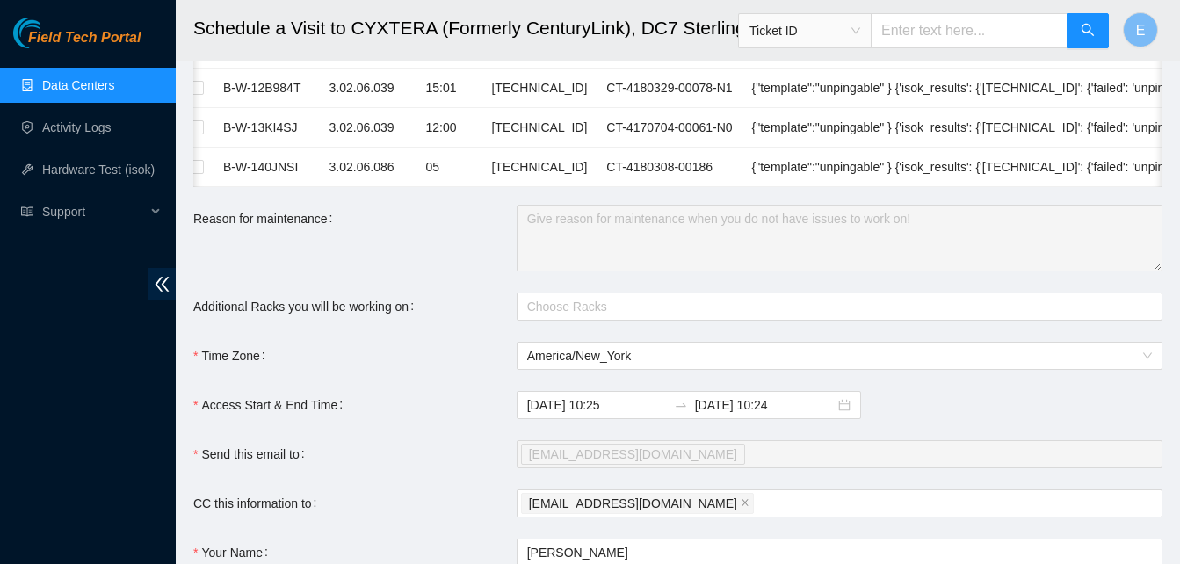
scroll to position [2698, 0]
click at [569, 316] on div at bounding box center [831, 305] width 620 height 21
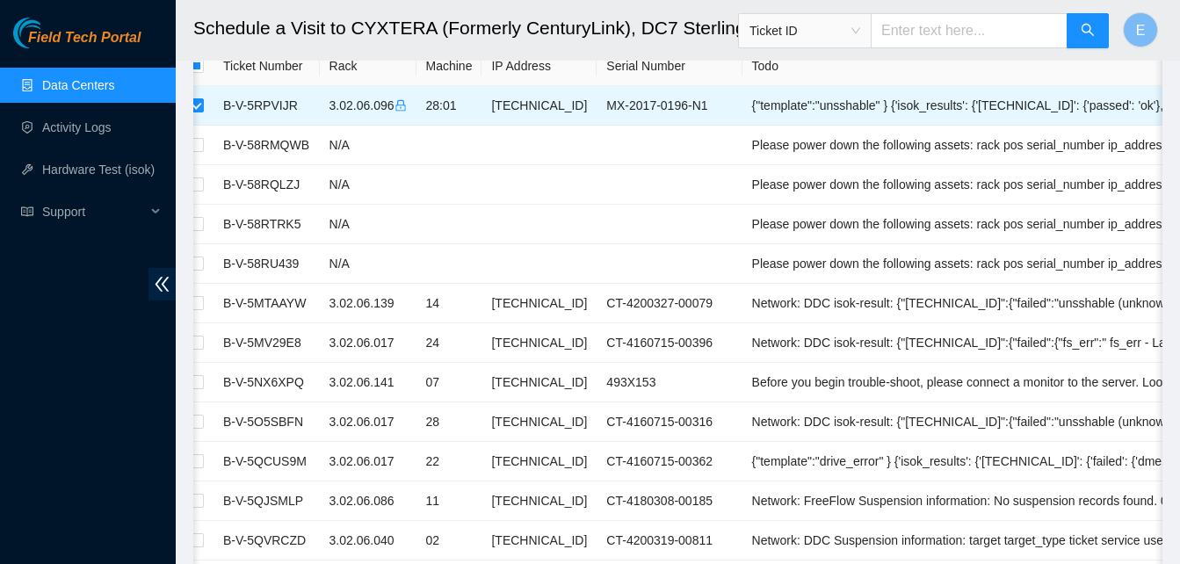
scroll to position [0, 0]
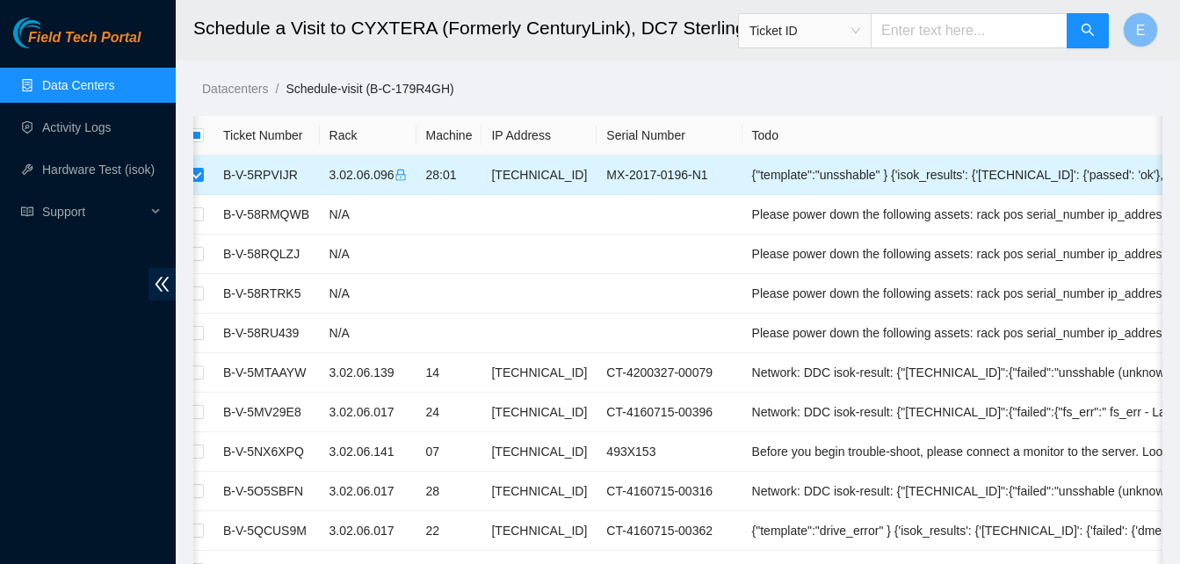
drag, startPoint x: 323, startPoint y: 173, endPoint x: 392, endPoint y: 186, distance: 69.8
click at [392, 186] on td "3.02.06.096" at bounding box center [368, 176] width 97 height 40
copy td "3.02.06.096"
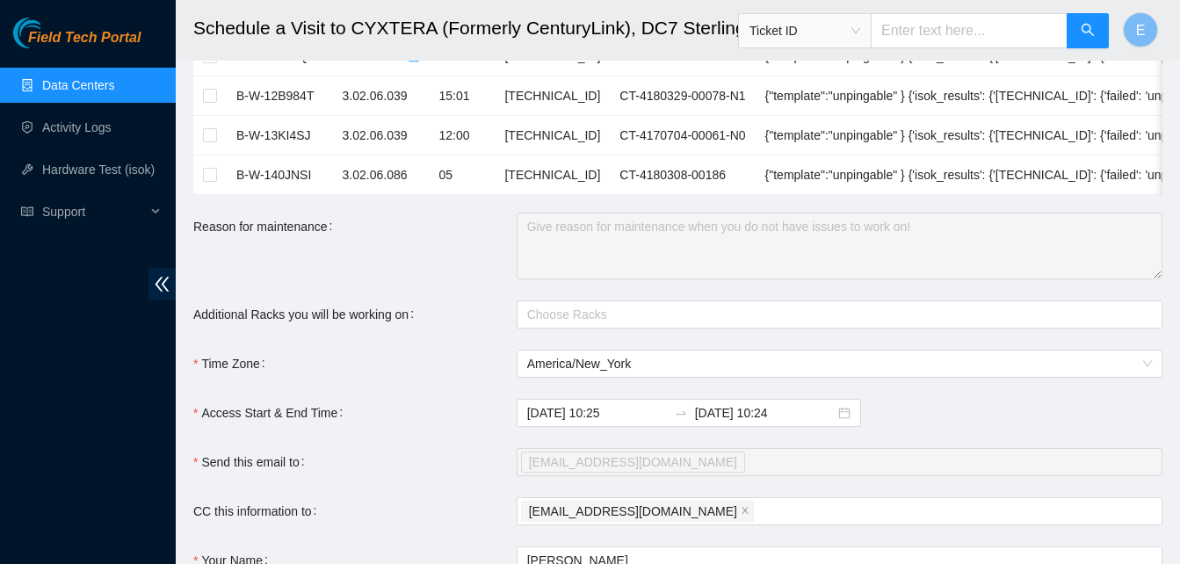
scroll to position [2690, 0]
click at [554, 322] on div at bounding box center [831, 313] width 620 height 21
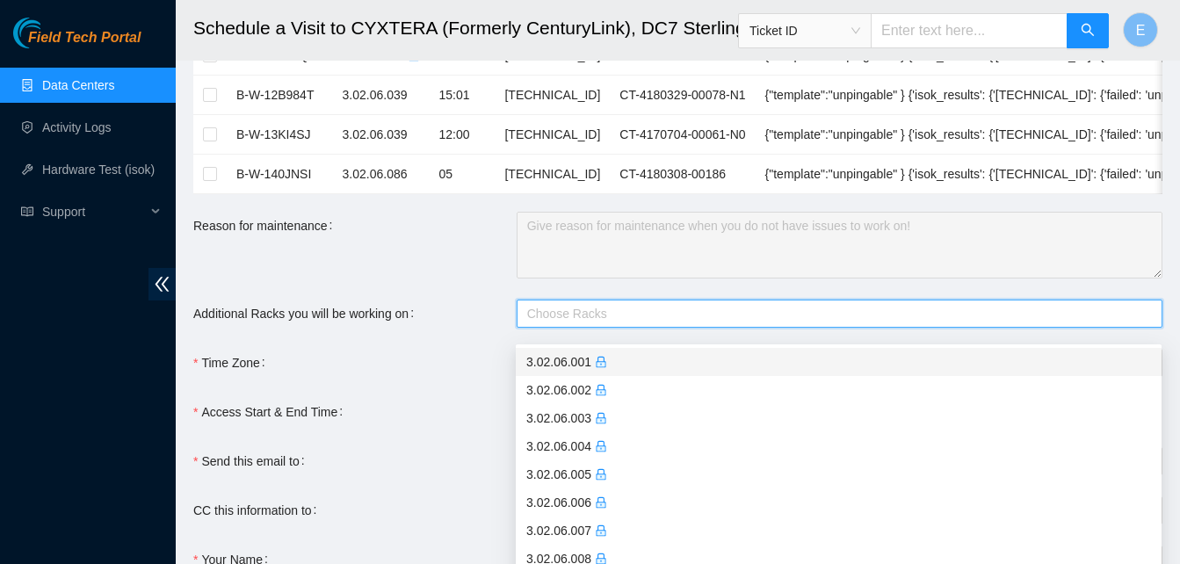
paste input "3.02.06.096"
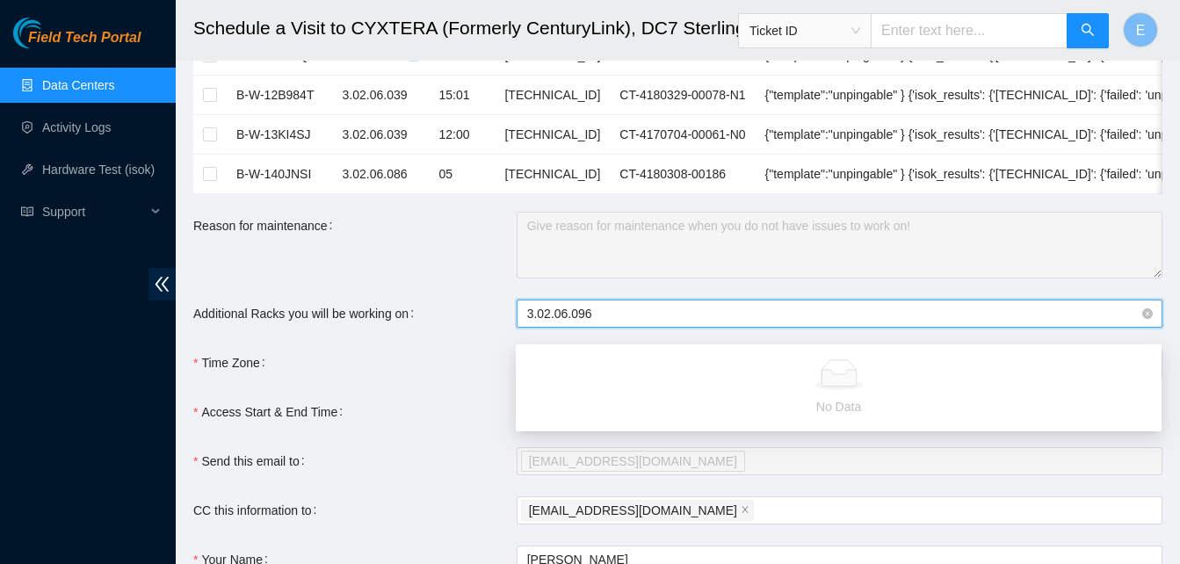
type input "3.02.06.096"
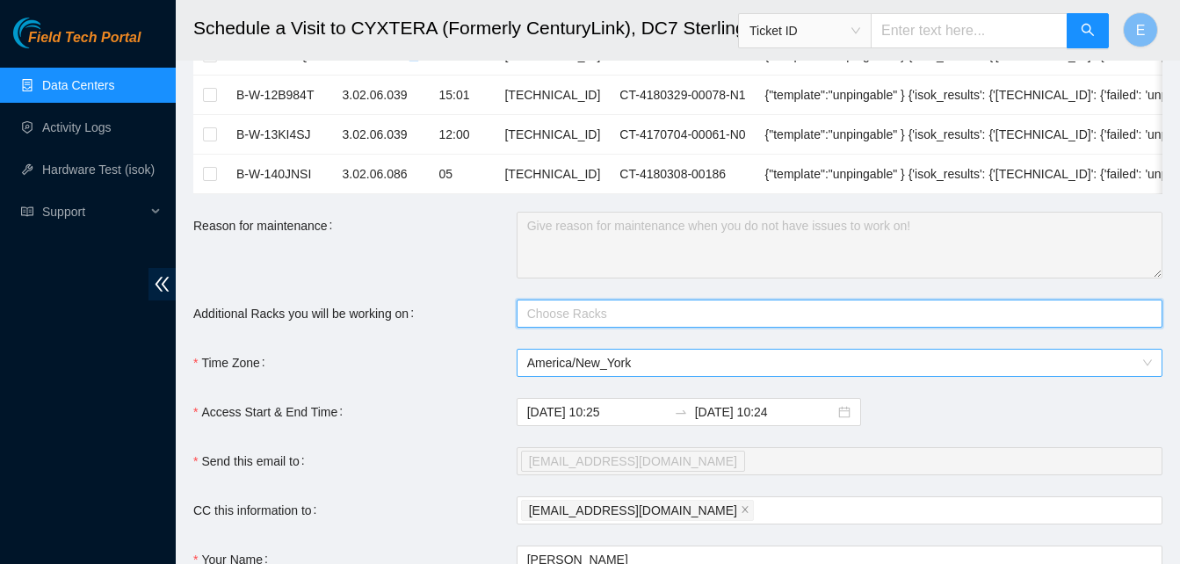
paste input "3.02.06.096"
type input "3.02.06.096"
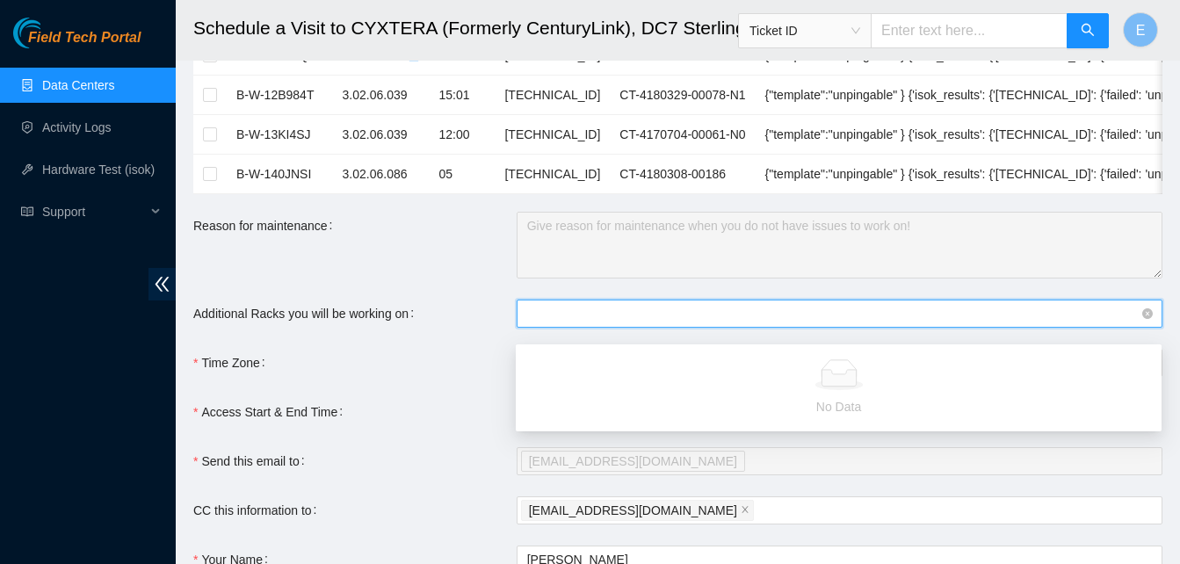
click at [637, 318] on div "3.02.06.096" at bounding box center [831, 313] width 620 height 21
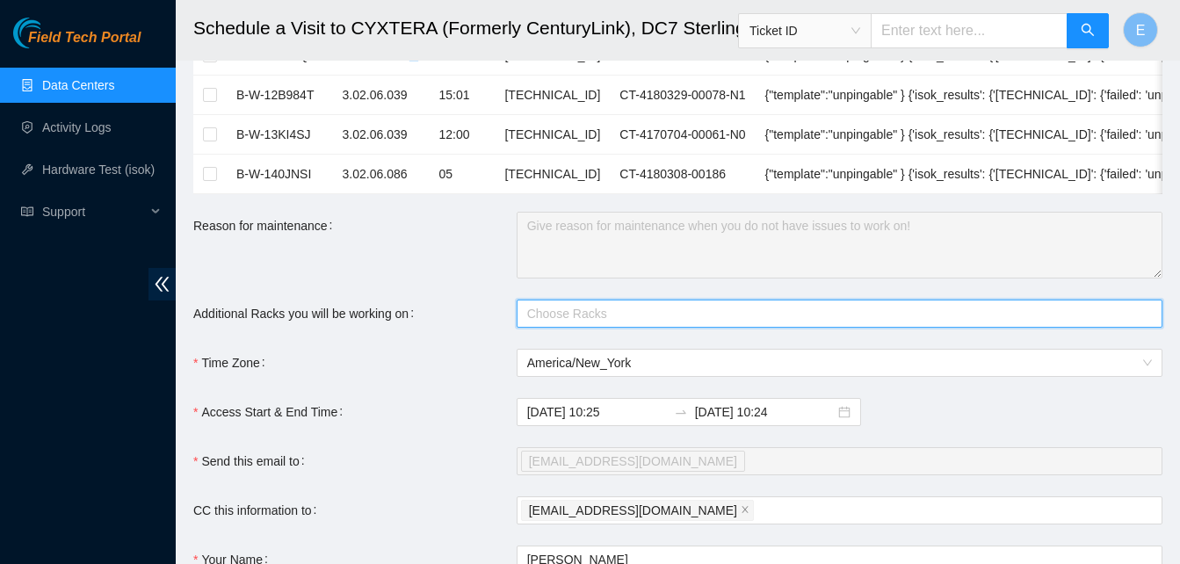
paste input "3.02.06.096"
type input "3.02.06.096"
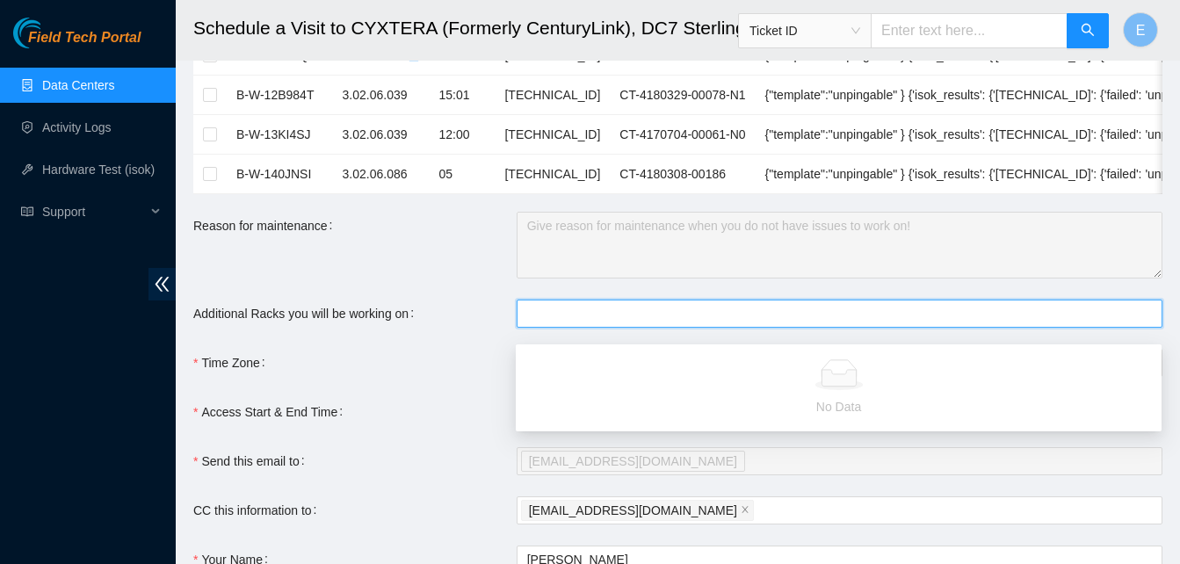
click at [346, 475] on div "Send this email to" at bounding box center [354, 461] width 323 height 28
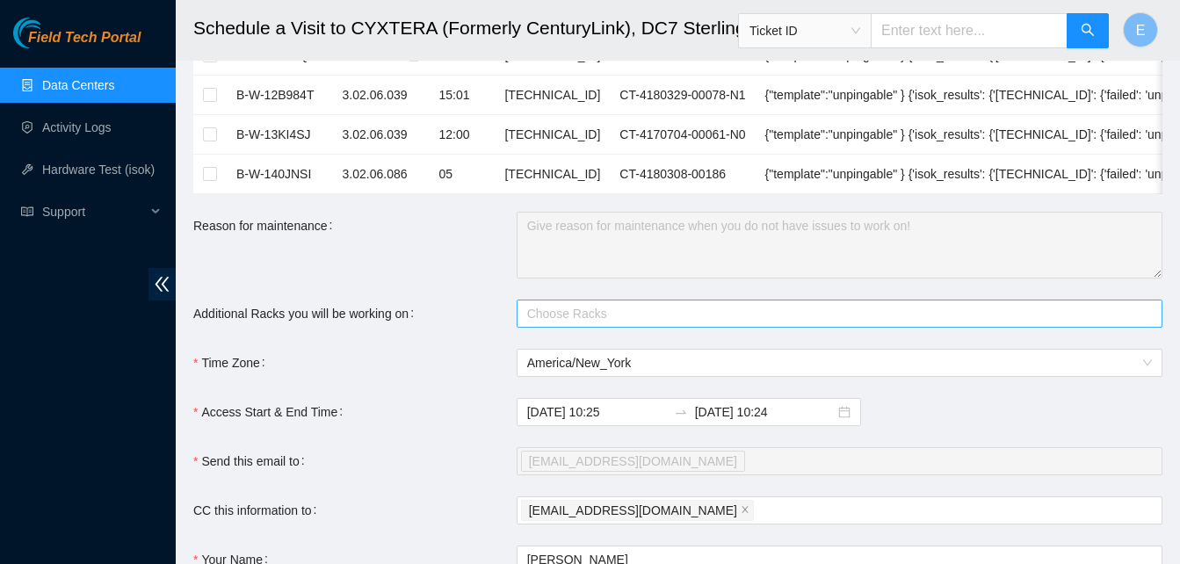
click at [555, 324] on div at bounding box center [831, 313] width 620 height 21
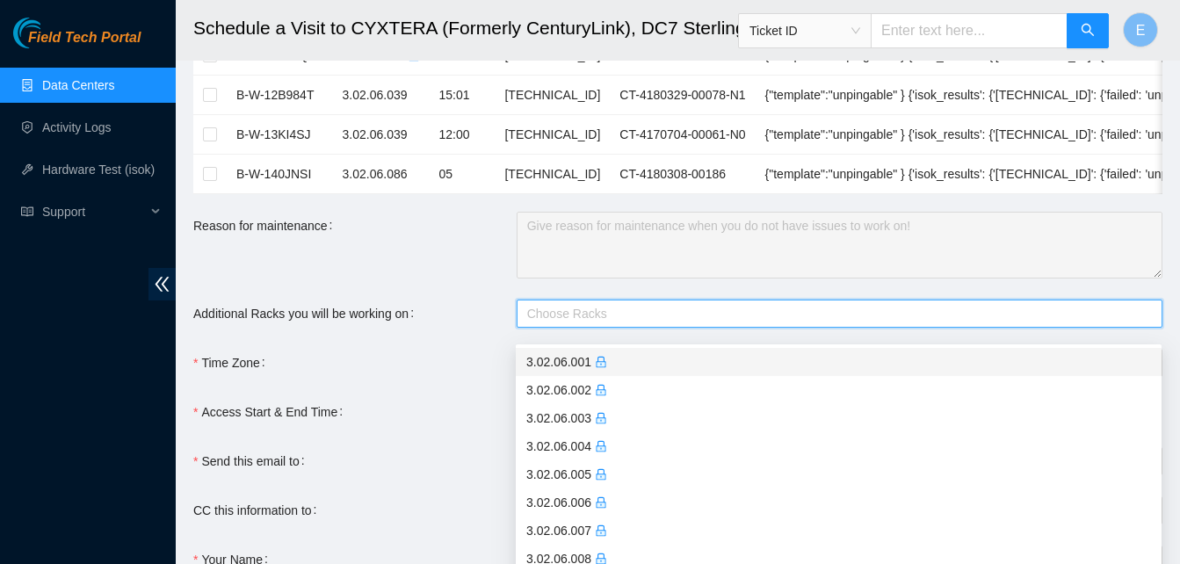
paste input "3.02.06.096"
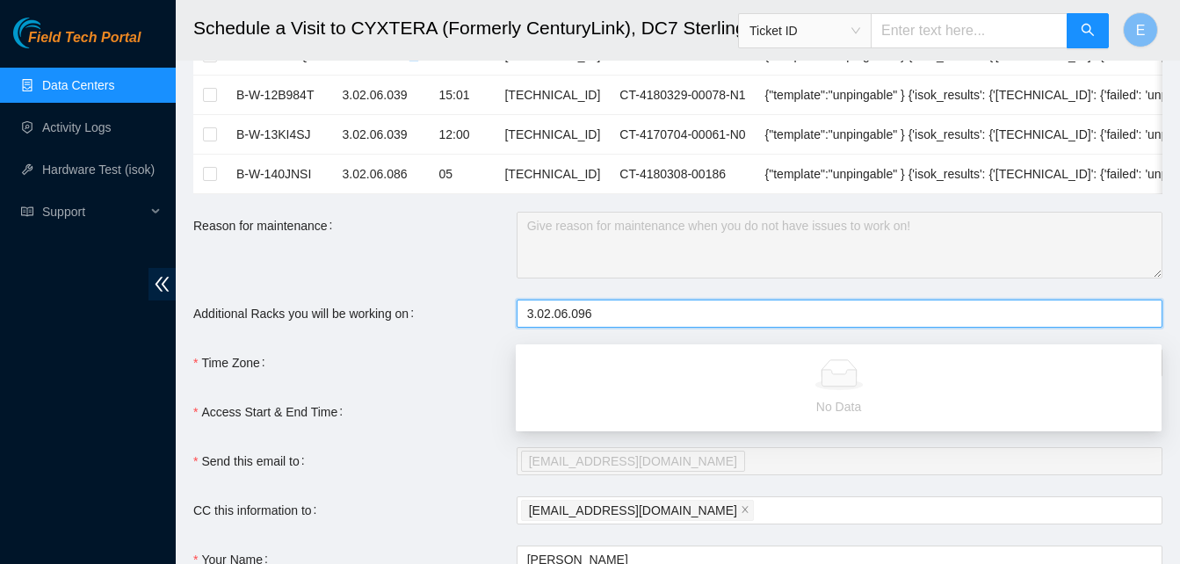
type input "3.02.06.096"
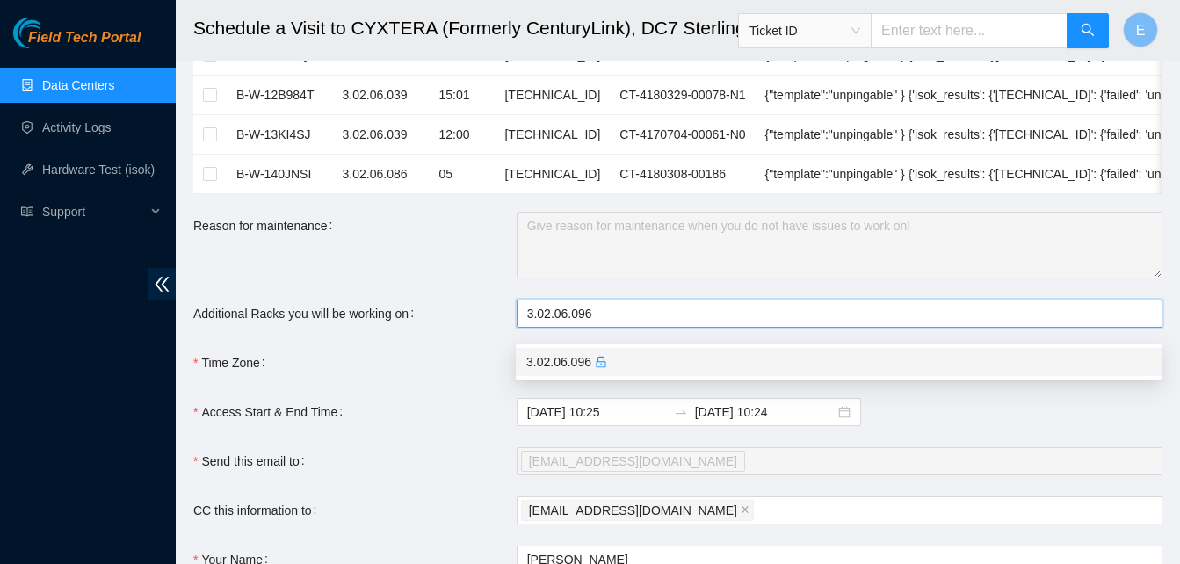
click at [571, 363] on div "3.02.06.096" at bounding box center [838, 361] width 625 height 19
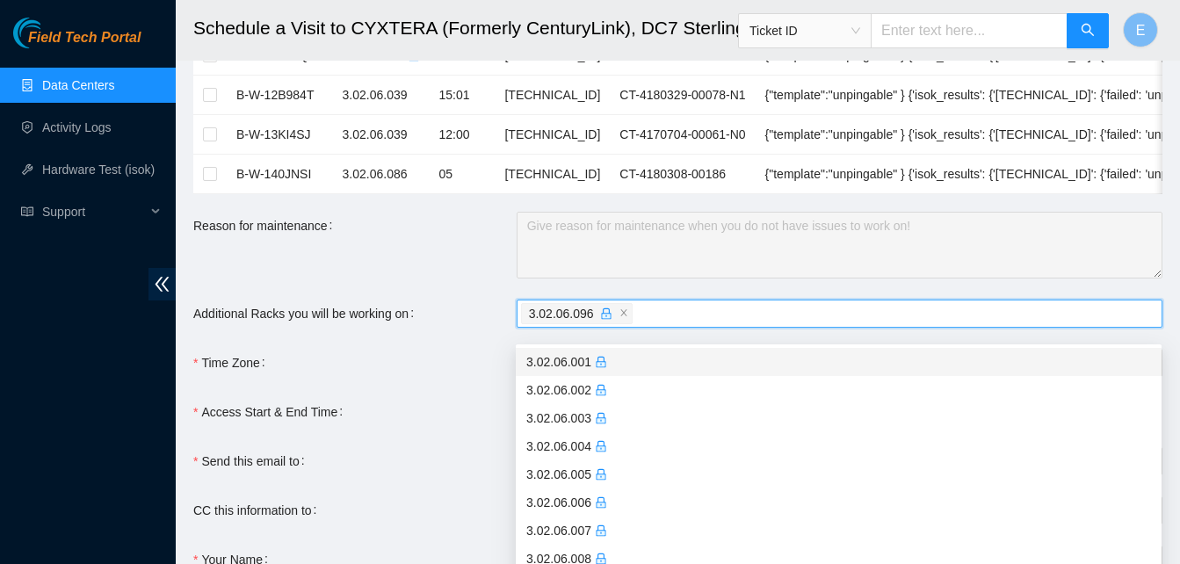
click at [408, 377] on div "Time Zone" at bounding box center [354, 363] width 323 height 28
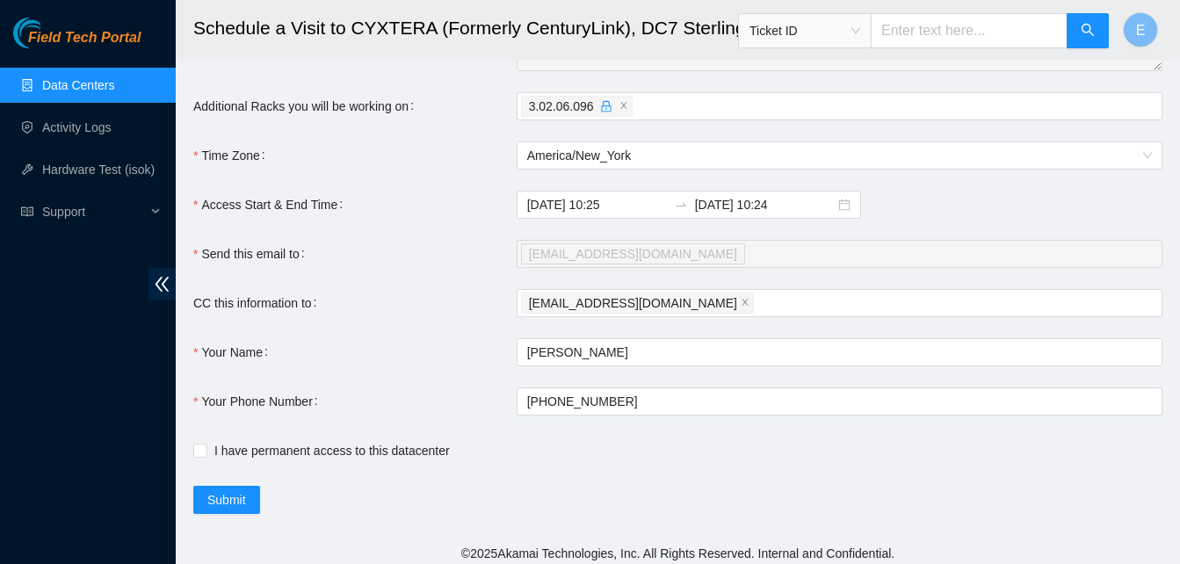
scroll to position [2918, 0]
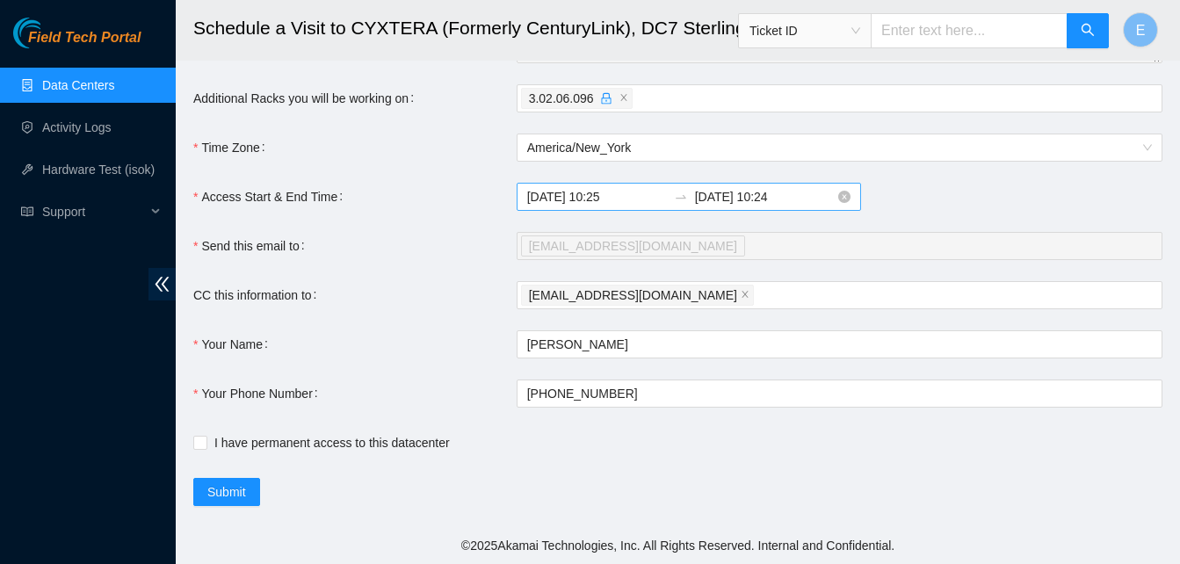
click at [791, 197] on input "2025-08-29 10:24" at bounding box center [765, 196] width 140 height 19
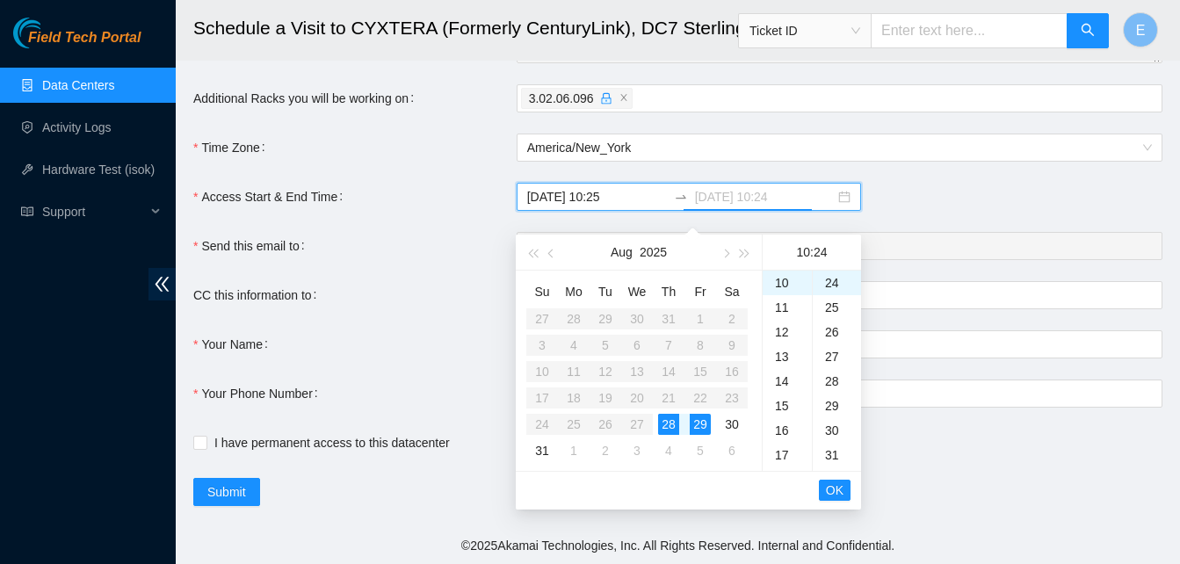
click at [663, 414] on div "28" at bounding box center [668, 424] width 21 height 21
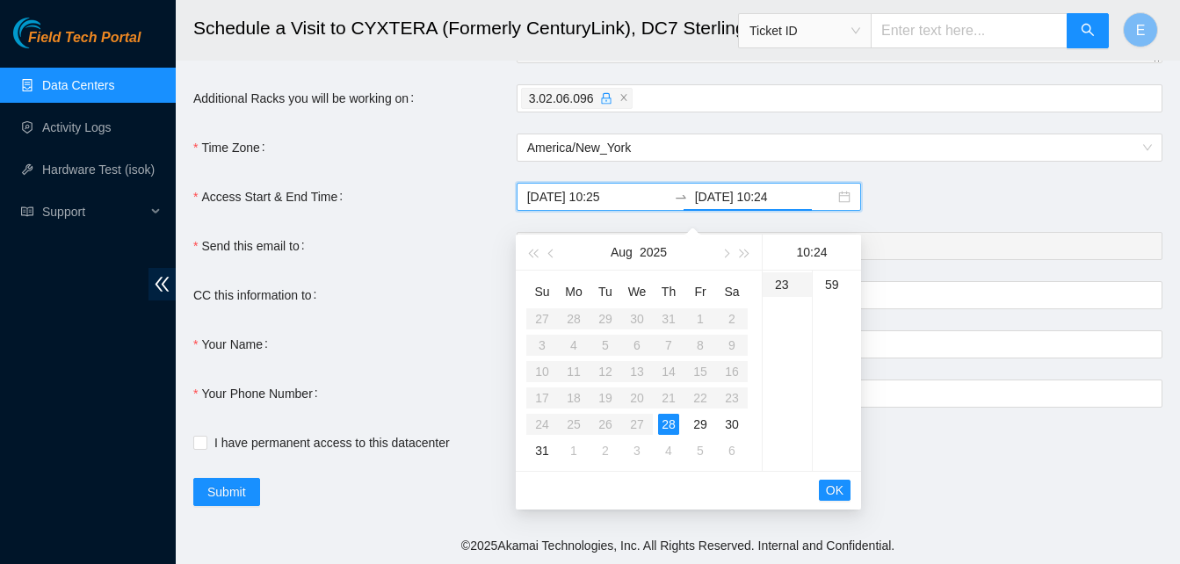
click at [774, 272] on div "23" at bounding box center [787, 284] width 49 height 25
click at [834, 272] on div "59" at bounding box center [837, 284] width 48 height 25
type input "2025-08-28 23:59"
click at [832, 481] on span "OK" at bounding box center [835, 490] width 18 height 19
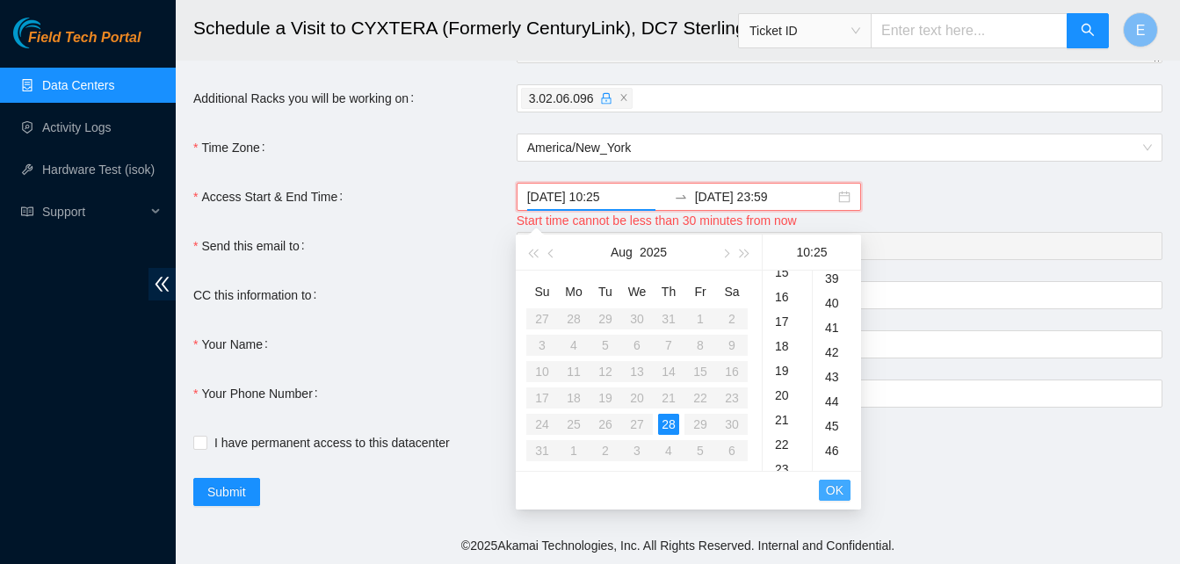
scroll to position [615, 0]
click at [493, 291] on div "CC this information to" at bounding box center [354, 295] width 323 height 28
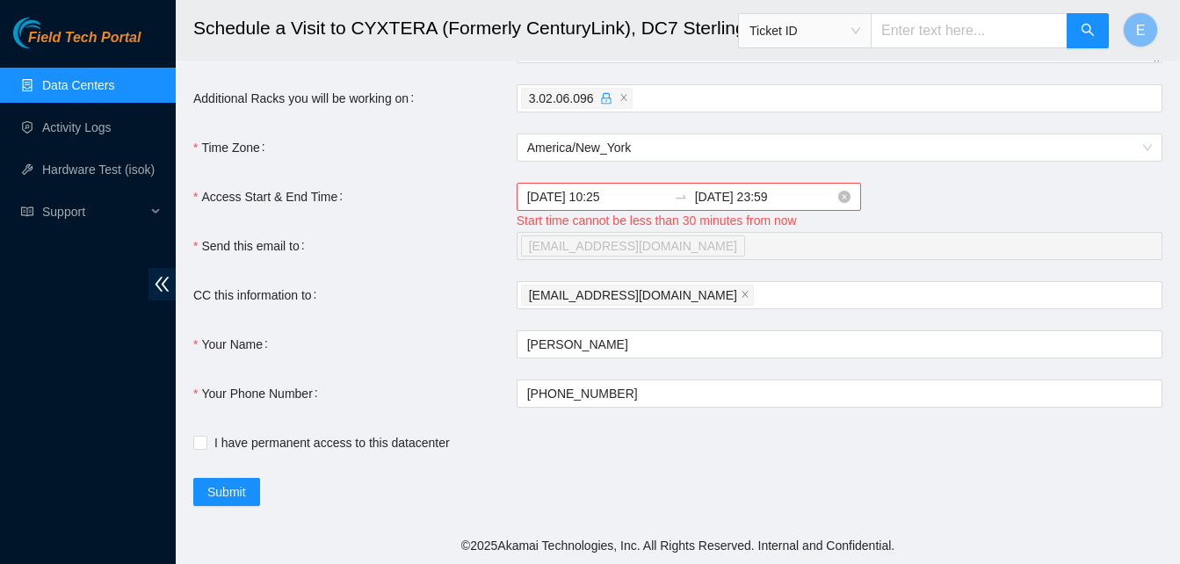
click at [632, 200] on input "2025-08-28 10:25" at bounding box center [597, 196] width 140 height 19
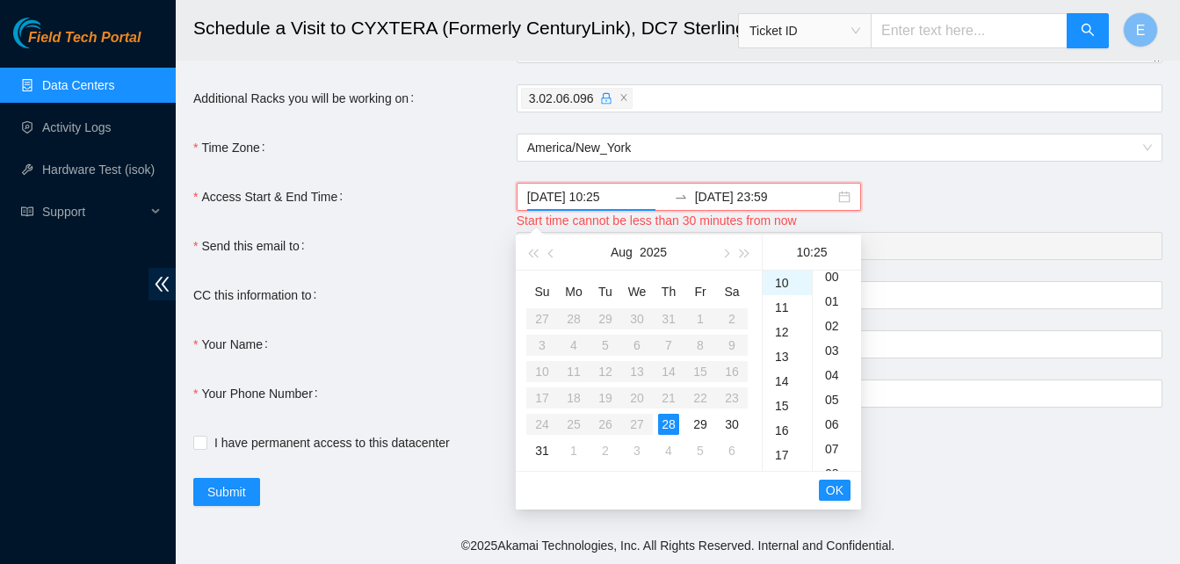
scroll to position [0, 0]
click at [831, 271] on div "00" at bounding box center [837, 283] width 48 height 25
type input "2025-08-28 10:00"
click at [831, 481] on span "OK" at bounding box center [835, 490] width 18 height 19
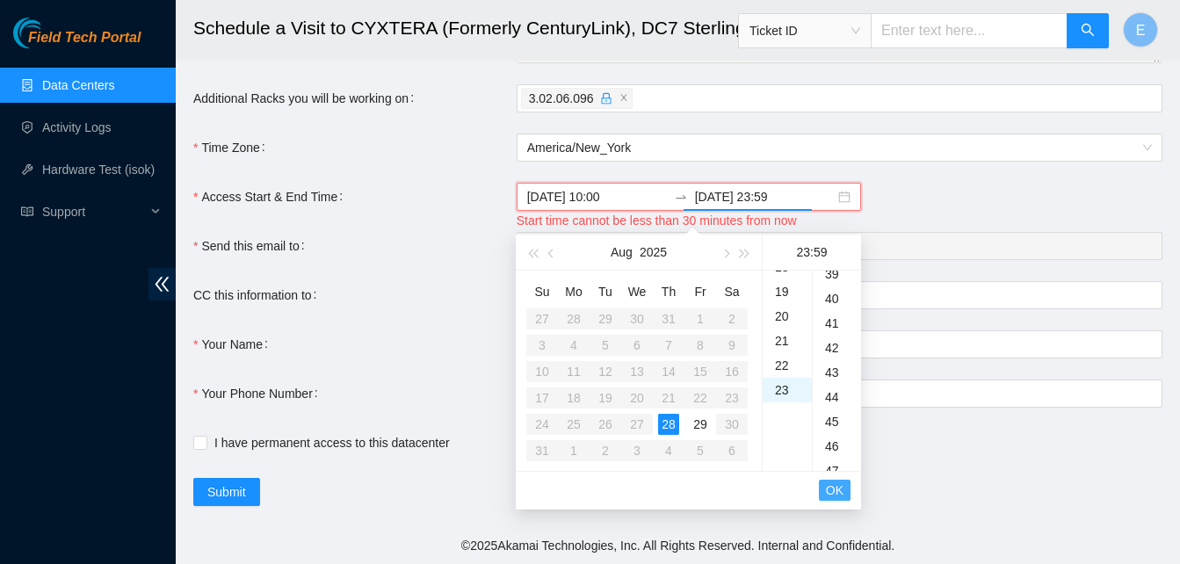
scroll to position [1450, 0]
click at [831, 481] on span "OK" at bounding box center [835, 490] width 18 height 19
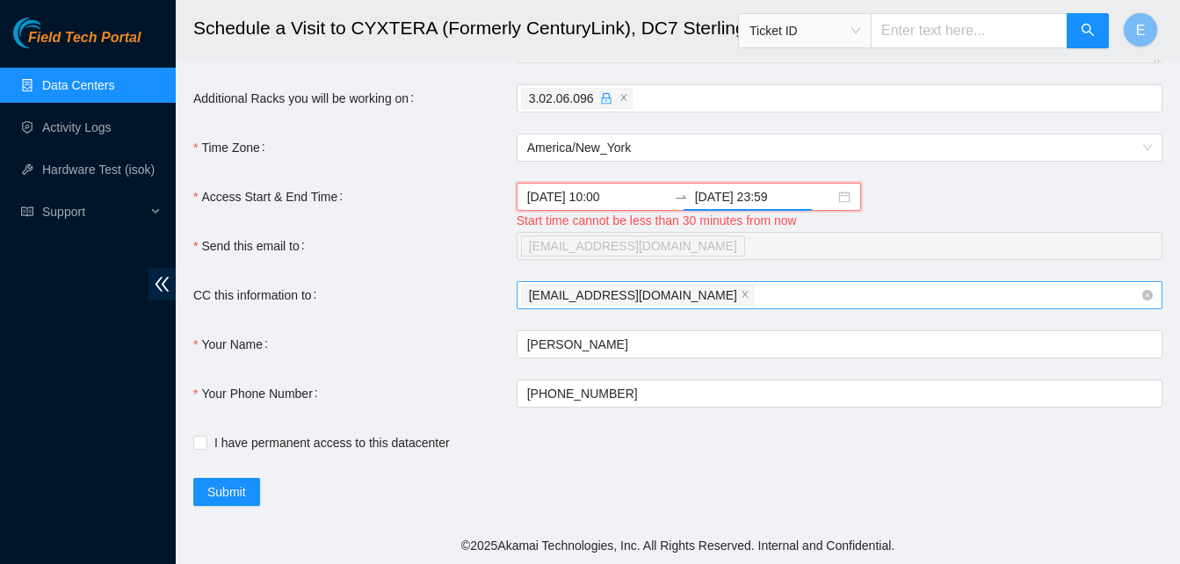
click at [698, 294] on div "barrettbelyea@gmail.com" at bounding box center [831, 295] width 620 height 25
type input "nie-iad@akamai.com"
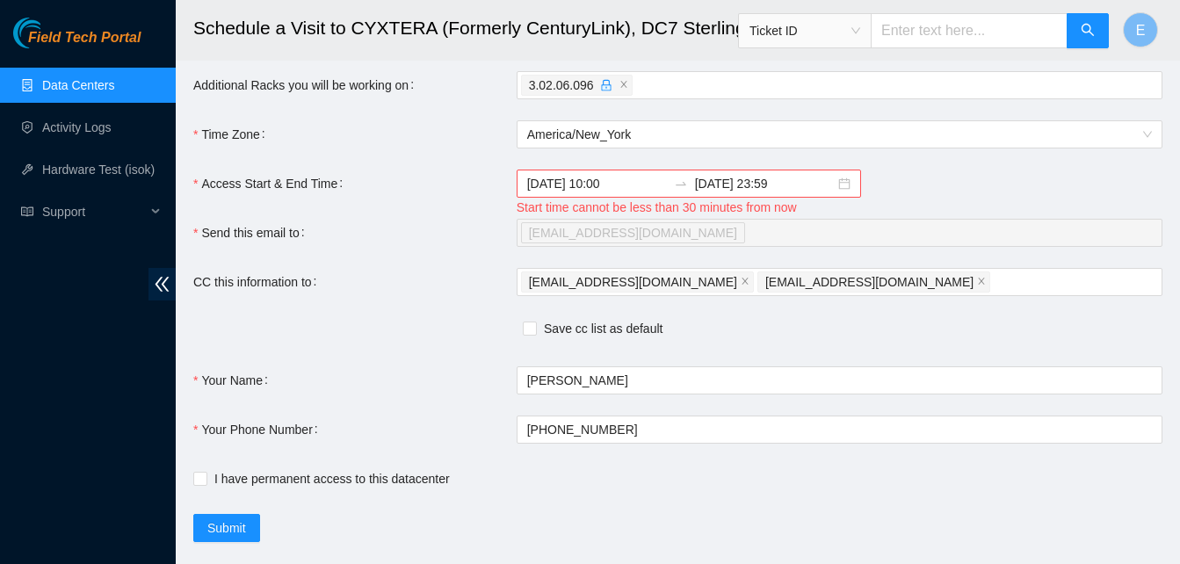
drag, startPoint x: 209, startPoint y: 456, endPoint x: 238, endPoint y: 507, distance: 58.6
click at [236, 538] on span "Submit" at bounding box center [226, 527] width 39 height 19
click at [641, 193] on input "2025-08-28 10:00" at bounding box center [597, 183] width 140 height 19
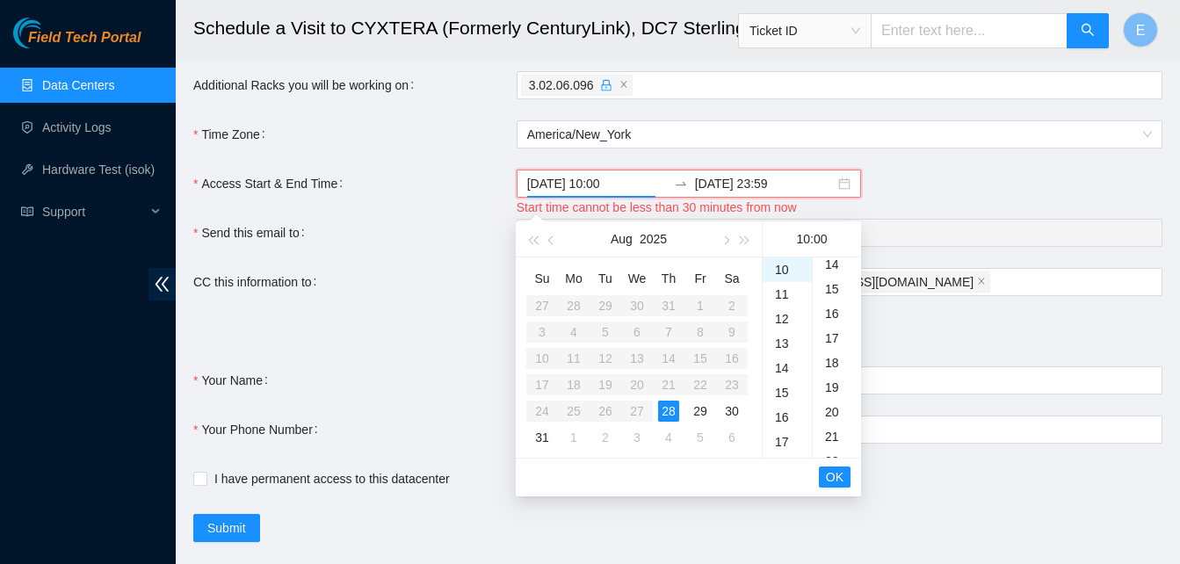
scroll to position [699, 0]
click at [836, 308] on div "30" at bounding box center [837, 309] width 48 height 25
click at [830, 472] on span "OK" at bounding box center [835, 477] width 18 height 19
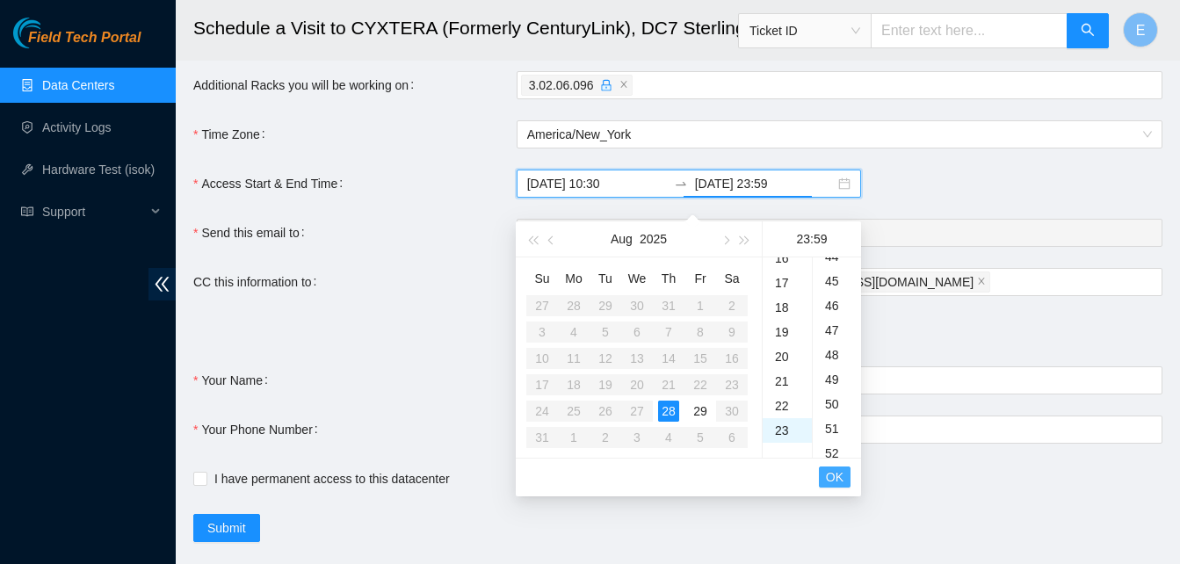
scroll to position [1450, 0]
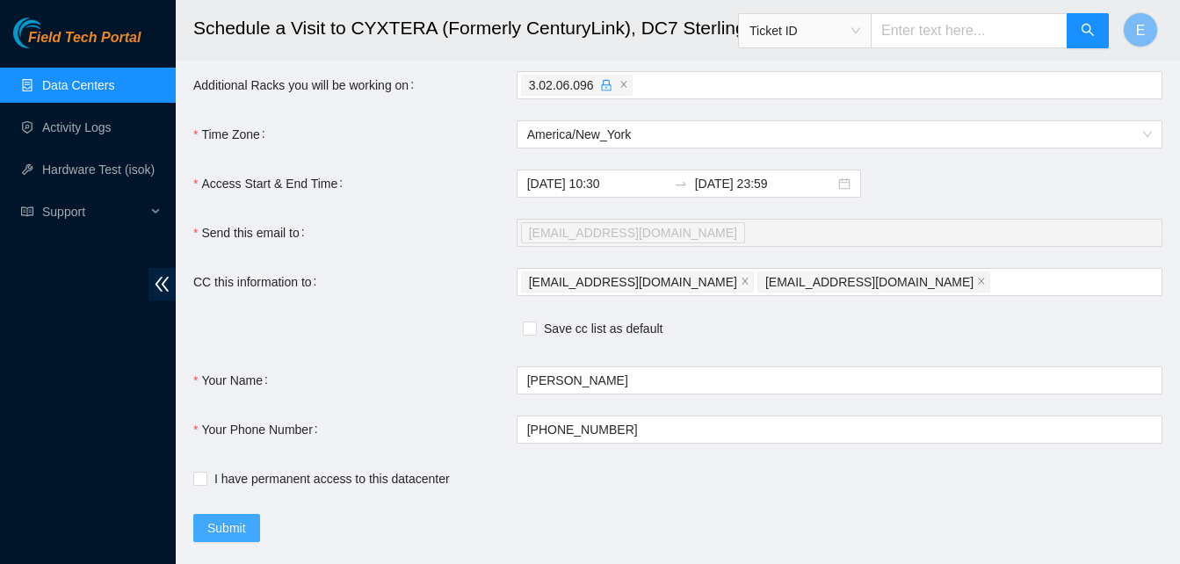
click at [232, 538] on span "Submit" at bounding box center [226, 527] width 39 height 19
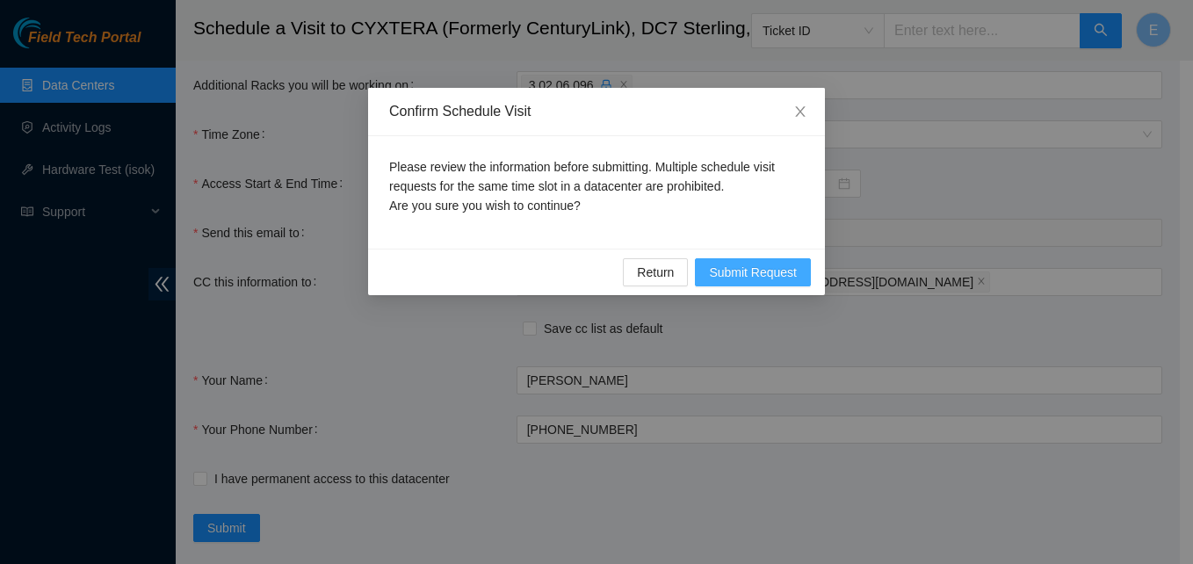
click at [737, 278] on span "Submit Request" at bounding box center [753, 272] width 88 height 19
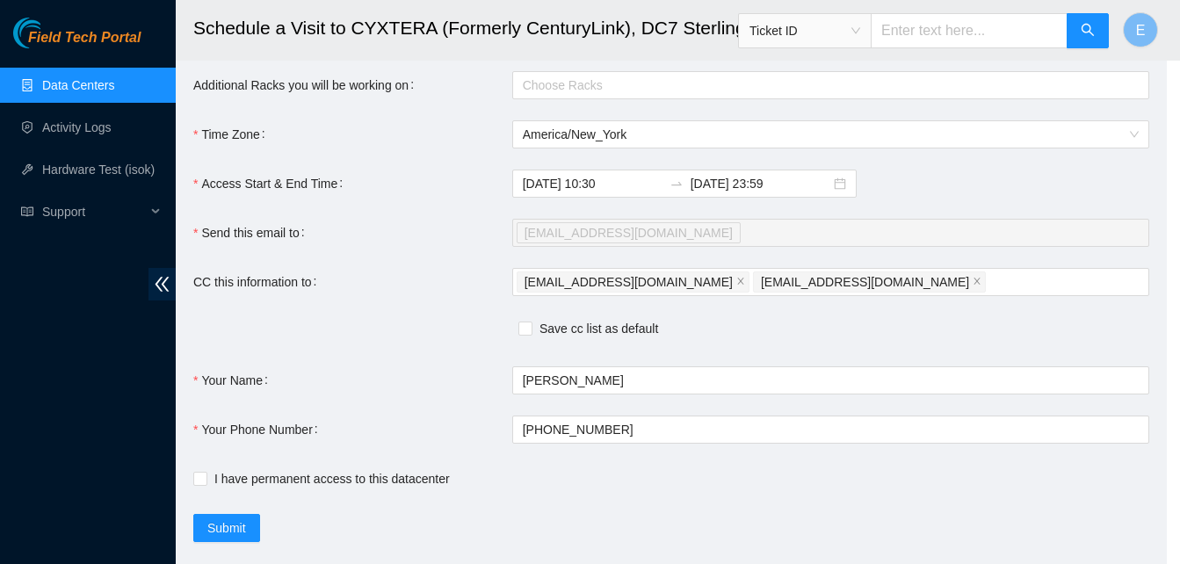
type input "2025-08-28 10:32"
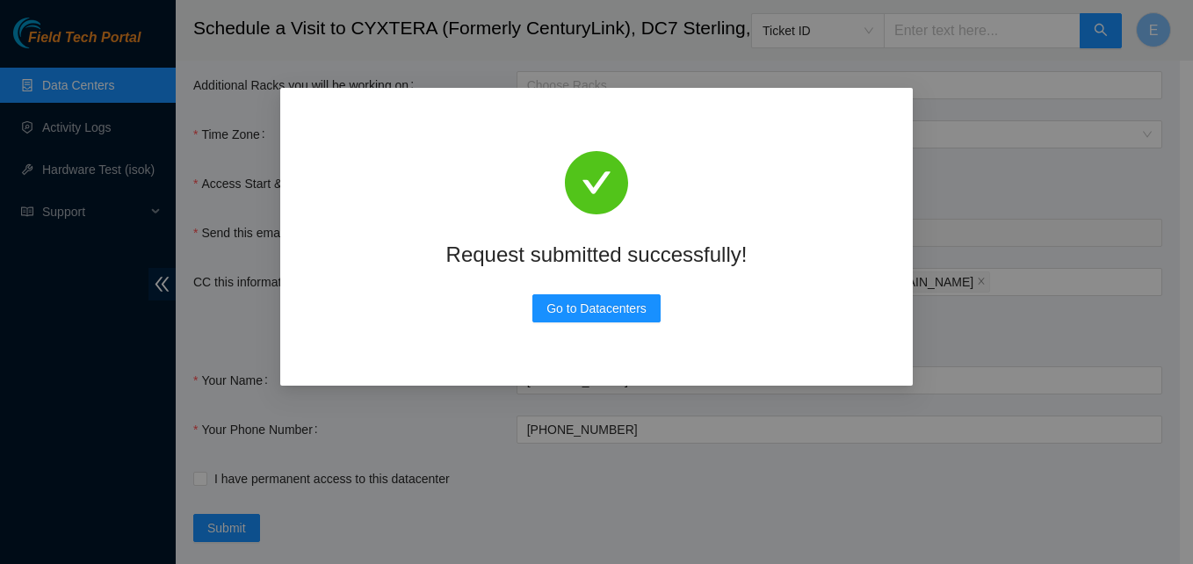
click at [737, 278] on div "Request submitted successfully! Go to Datacenters" at bounding box center [596, 237] width 591 height 256
click at [678, 274] on div "Request submitted successfully! Go to Datacenters" at bounding box center [596, 237] width 591 height 256
click at [612, 308] on span "Go to Datacenters" at bounding box center [597, 308] width 100 height 19
